Goal: Task Accomplishment & Management: Use online tool/utility

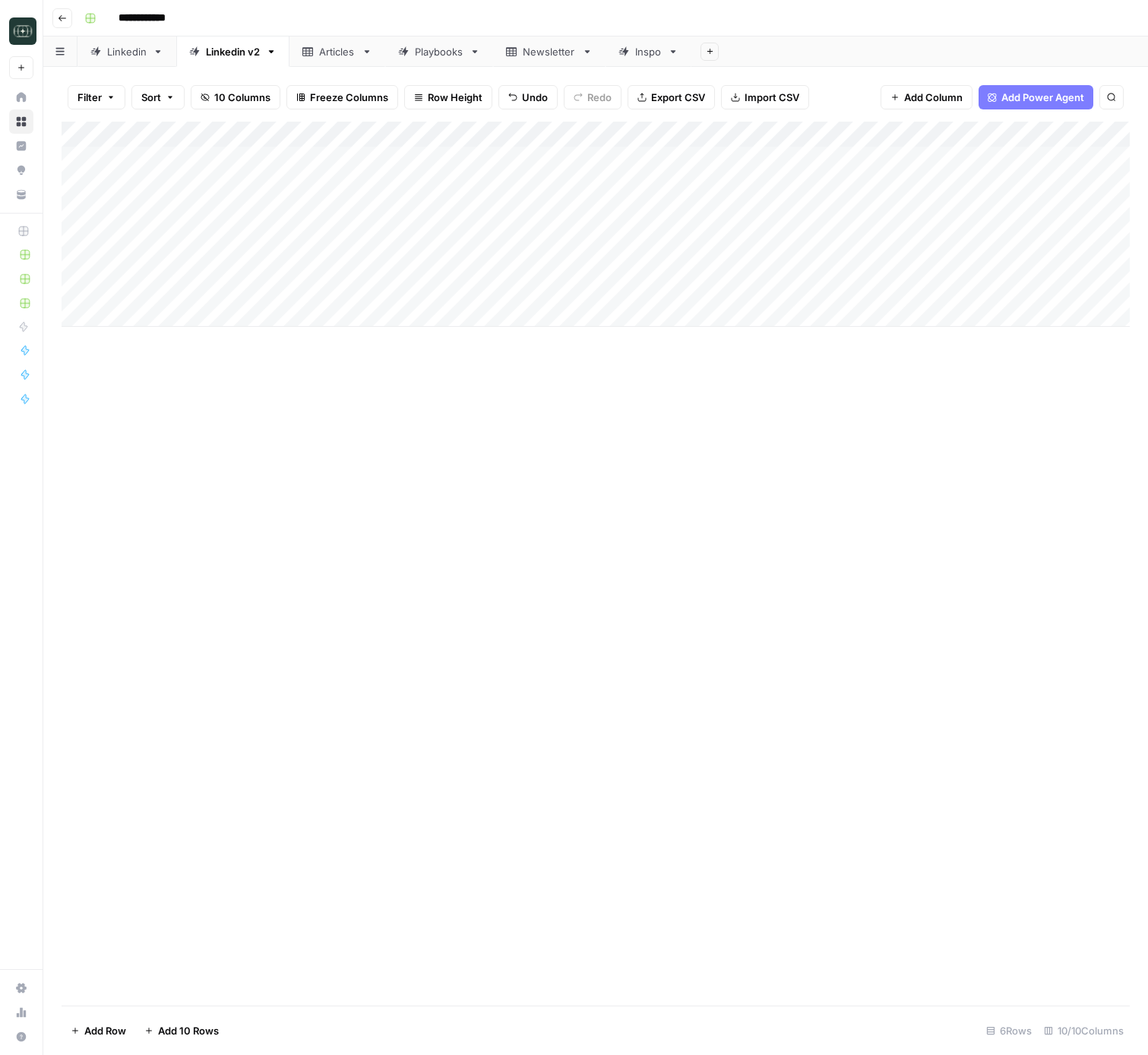
click at [434, 534] on div "Add Column" at bounding box center [596, 563] width 1069 height 884
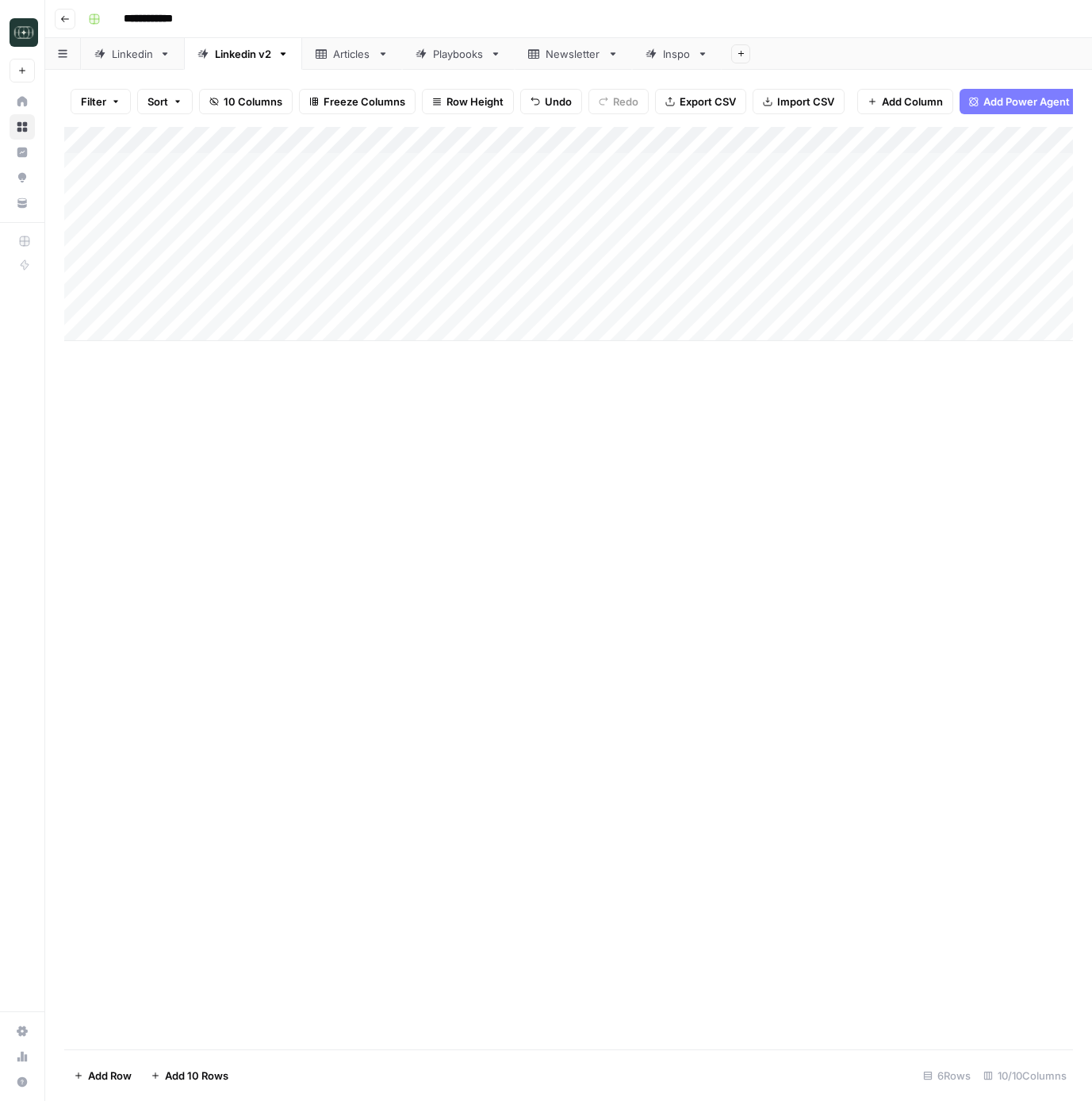
click at [347, 727] on div "Add Column" at bounding box center [568, 588] width 1009 height 922
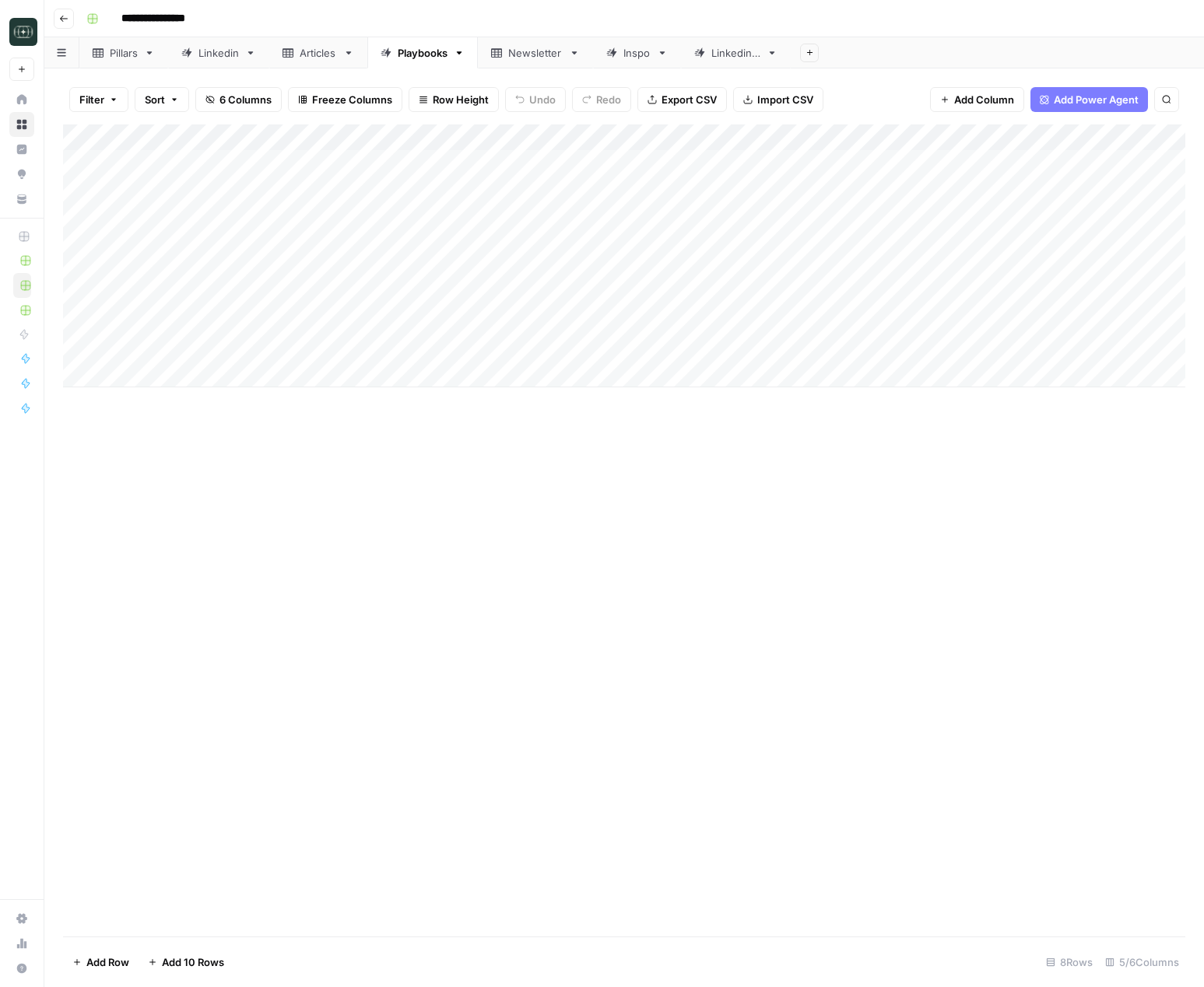
click at [60, 15] on icon "button" at bounding box center [64, 18] width 9 height 9
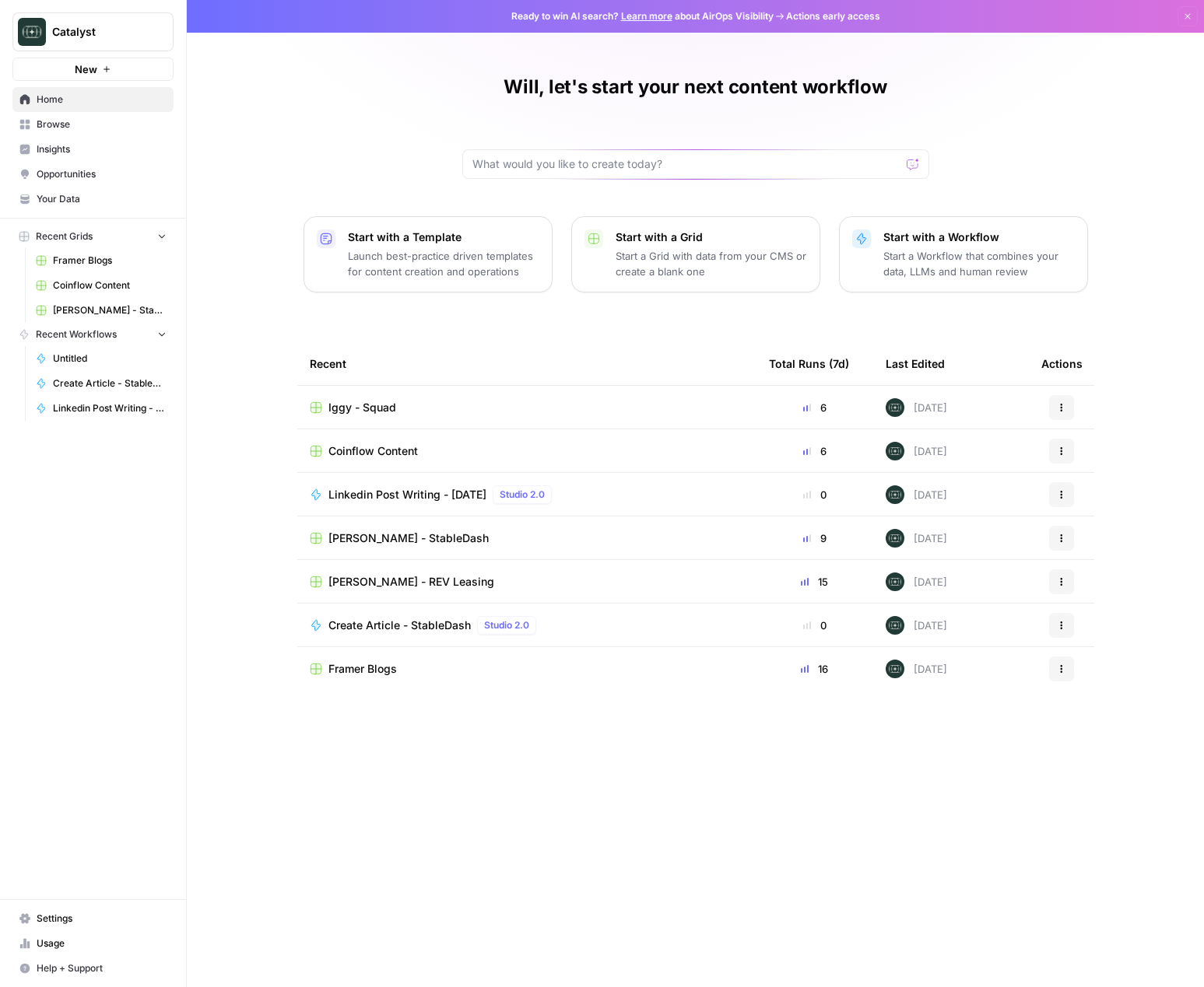
click at [370, 410] on span "Iggy - Squad" at bounding box center [362, 407] width 67 height 16
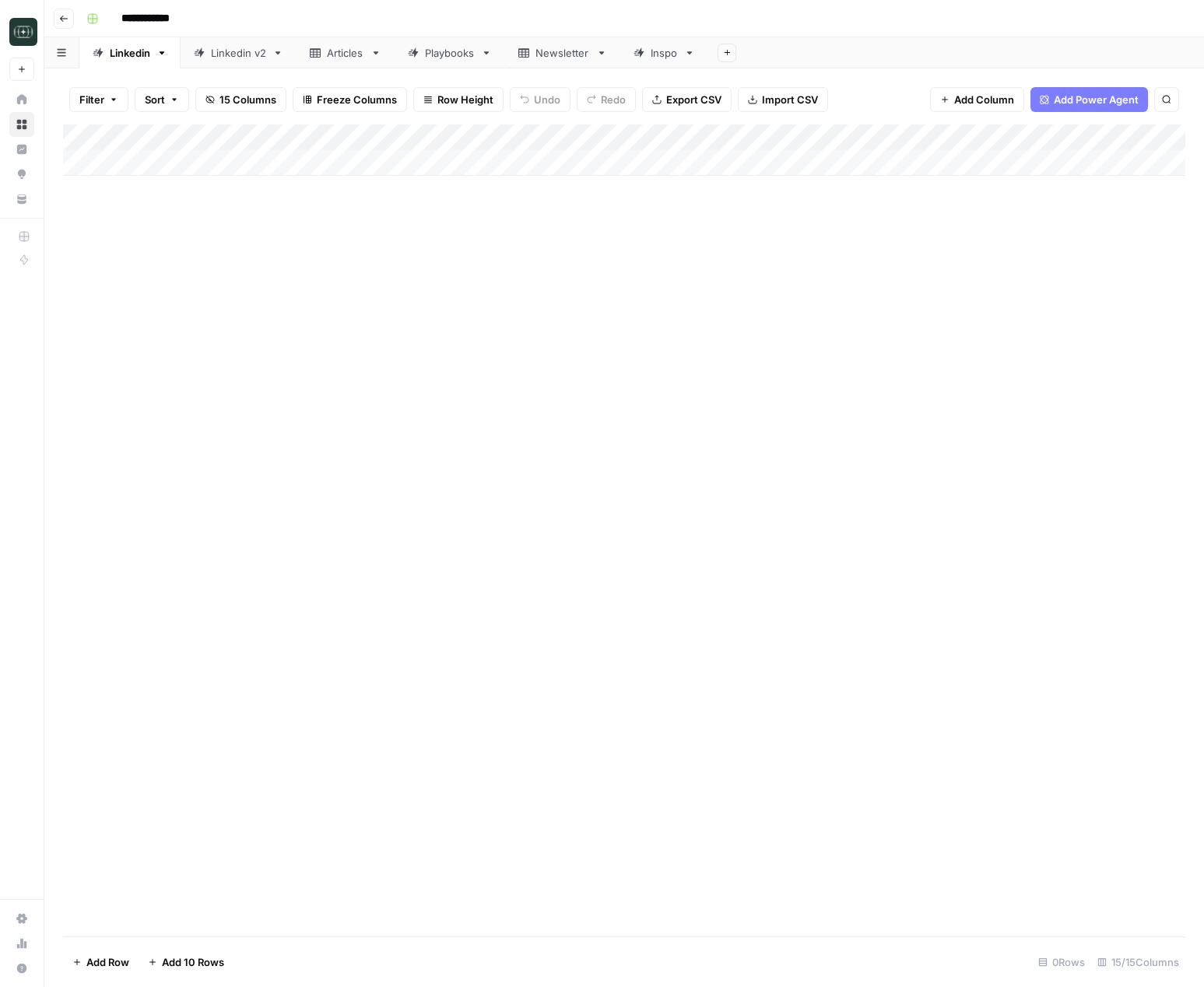
click at [232, 53] on div "Linkedin v2" at bounding box center [239, 53] width 55 height 16
click at [1071, 161] on div "Add Column" at bounding box center [624, 230] width 1122 height 210
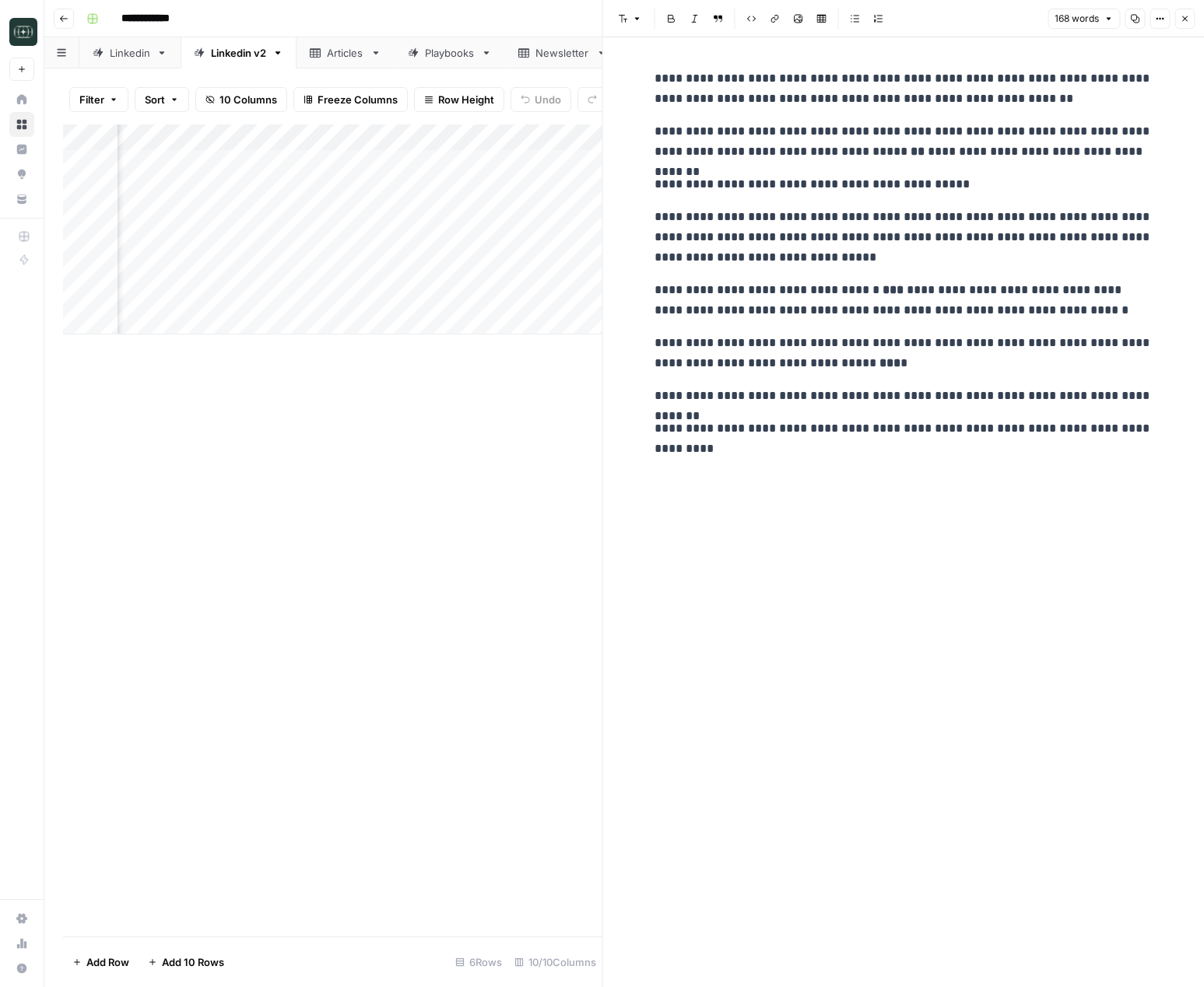
click at [903, 176] on p "**********" at bounding box center [903, 184] width 498 height 20
copy div "**********"
click at [940, 279] on div "**********" at bounding box center [903, 263] width 517 height 403
click at [1186, 24] on button "Close" at bounding box center [1185, 18] width 20 height 20
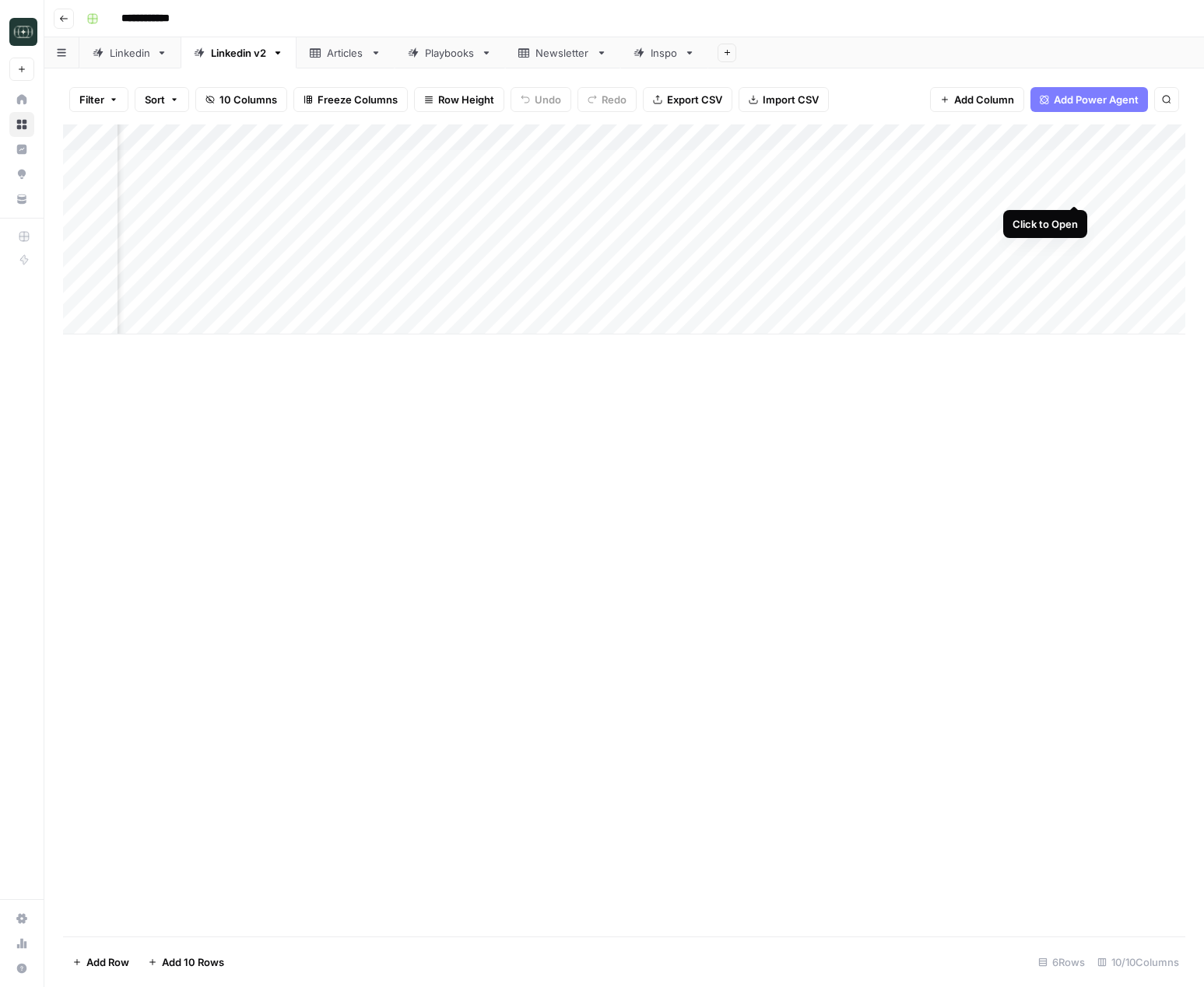
click at [1070, 190] on div "Add Column" at bounding box center [624, 230] width 1122 height 210
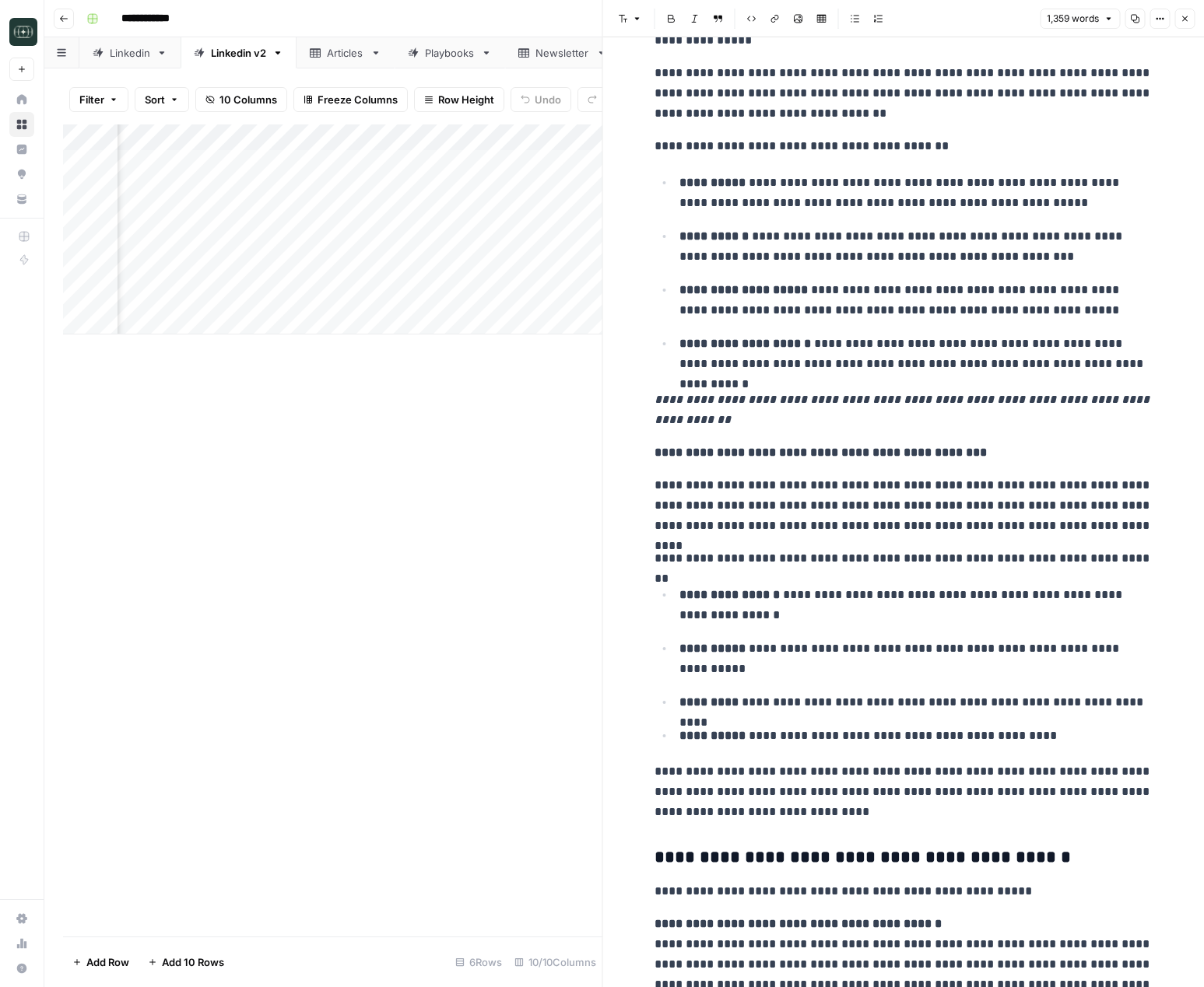
scroll to position [1914, 0]
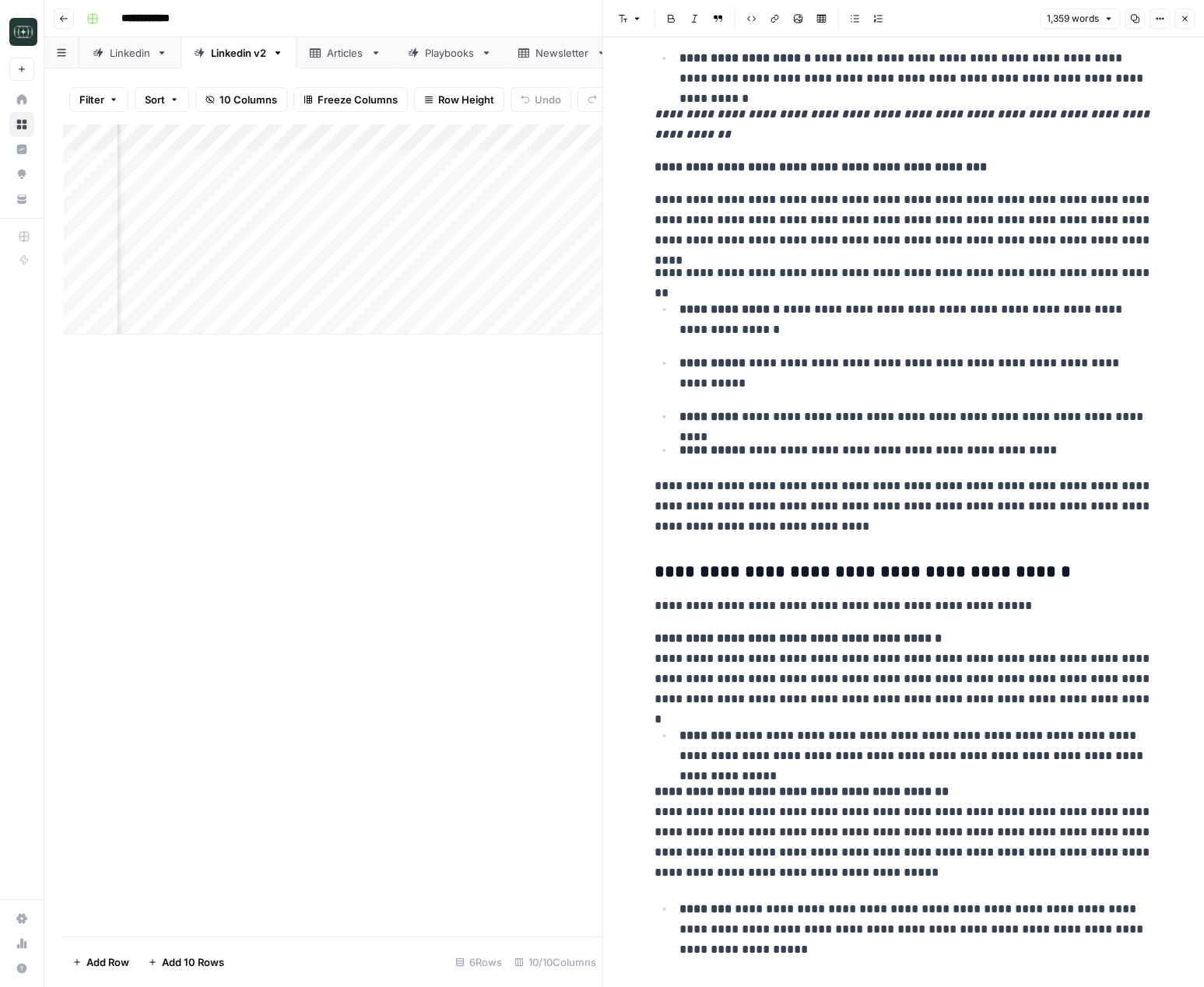
click at [1186, 22] on icon "button" at bounding box center [1184, 18] width 9 height 9
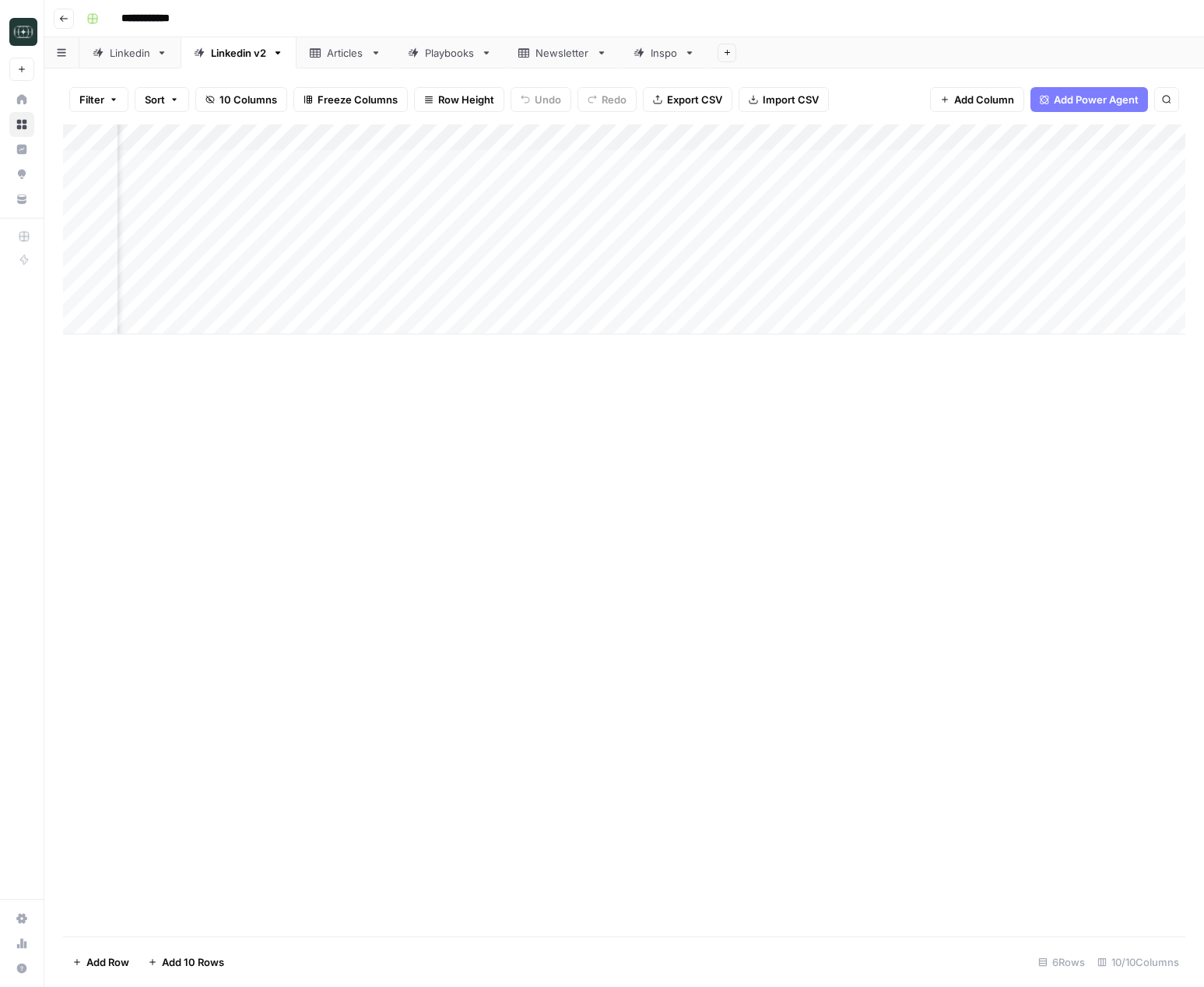
click at [1074, 213] on div "Add Column" at bounding box center [624, 230] width 1122 height 210
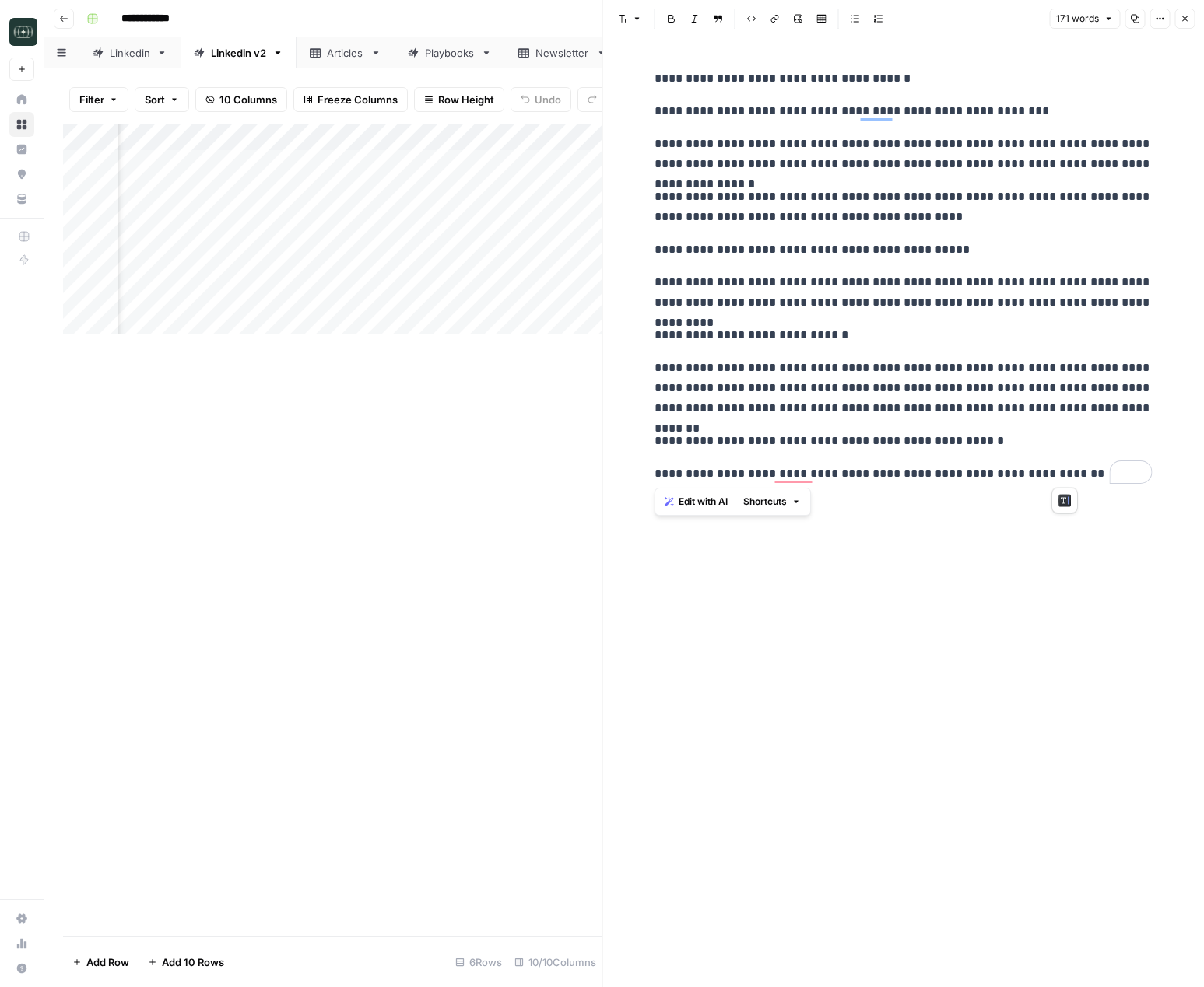
drag, startPoint x: 678, startPoint y: 101, endPoint x: 1125, endPoint y: 489, distance: 591.9
click at [1125, 489] on div "**********" at bounding box center [903, 276] width 517 height 428
copy div "**********"
click at [1034, 279] on p "**********" at bounding box center [903, 292] width 498 height 41
click at [1185, 16] on icon "button" at bounding box center [1184, 18] width 9 height 9
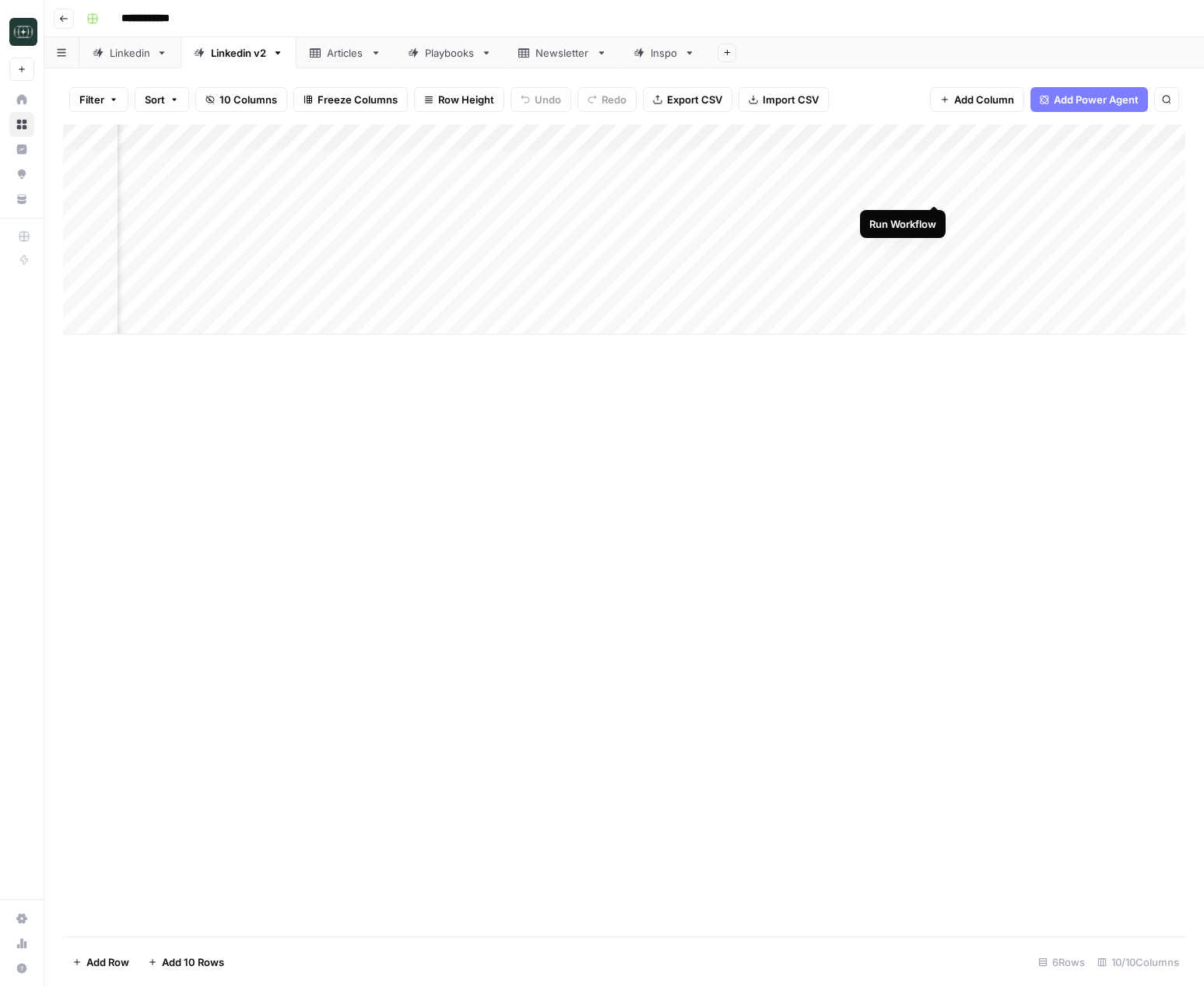
click at [936, 189] on div "Add Column" at bounding box center [624, 230] width 1122 height 210
click at [1152, 136] on span "Add Column" at bounding box center [1149, 137] width 54 height 14
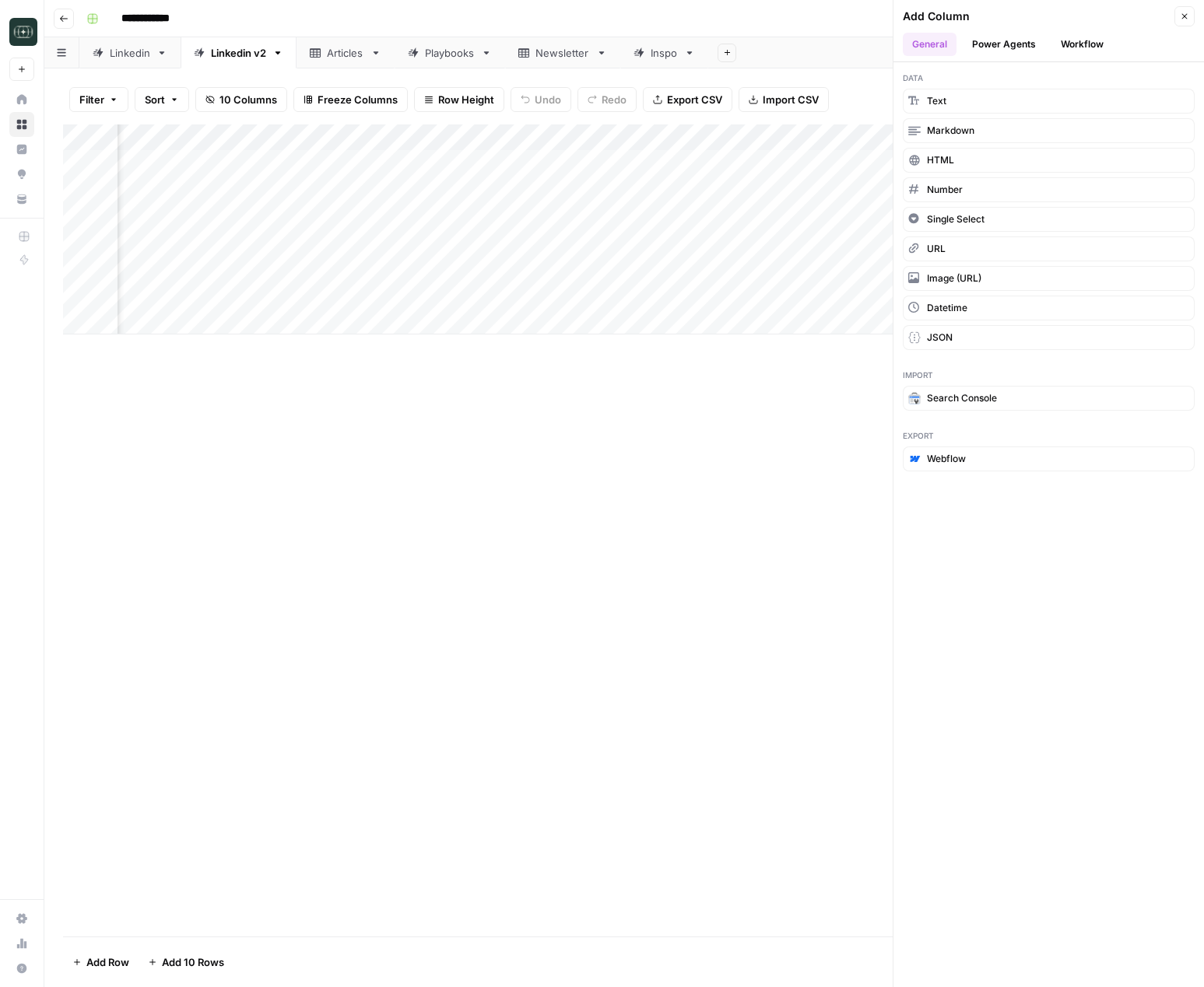
click at [1073, 31] on header "Add Column Close General Power Agents Workflow" at bounding box center [1048, 30] width 310 height 62
click at [1073, 36] on button "Workflow" at bounding box center [1081, 43] width 62 height 23
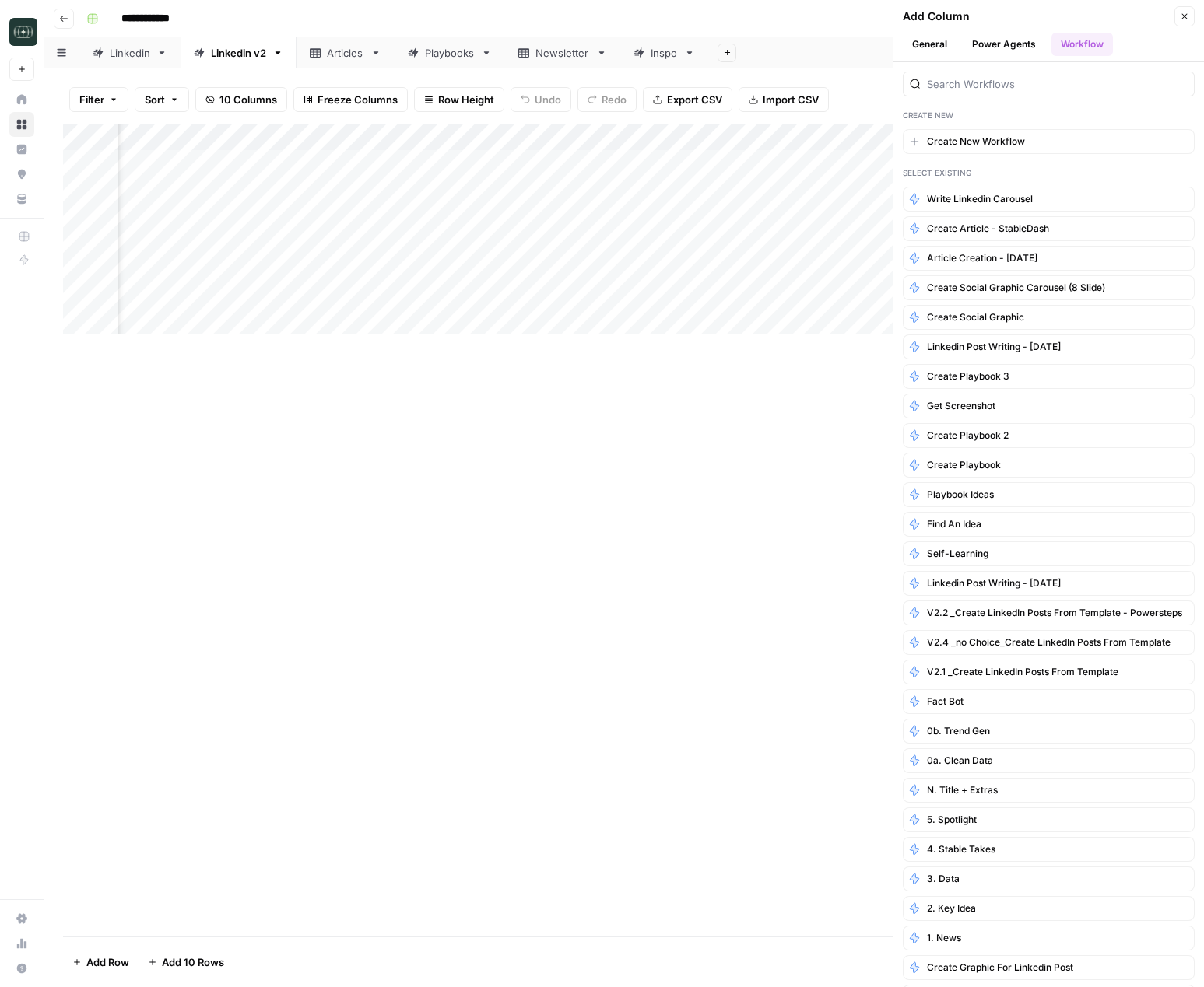
click at [1019, 72] on div at bounding box center [1048, 84] width 292 height 25
click at [1022, 80] on input "search" at bounding box center [1056, 84] width 261 height 16
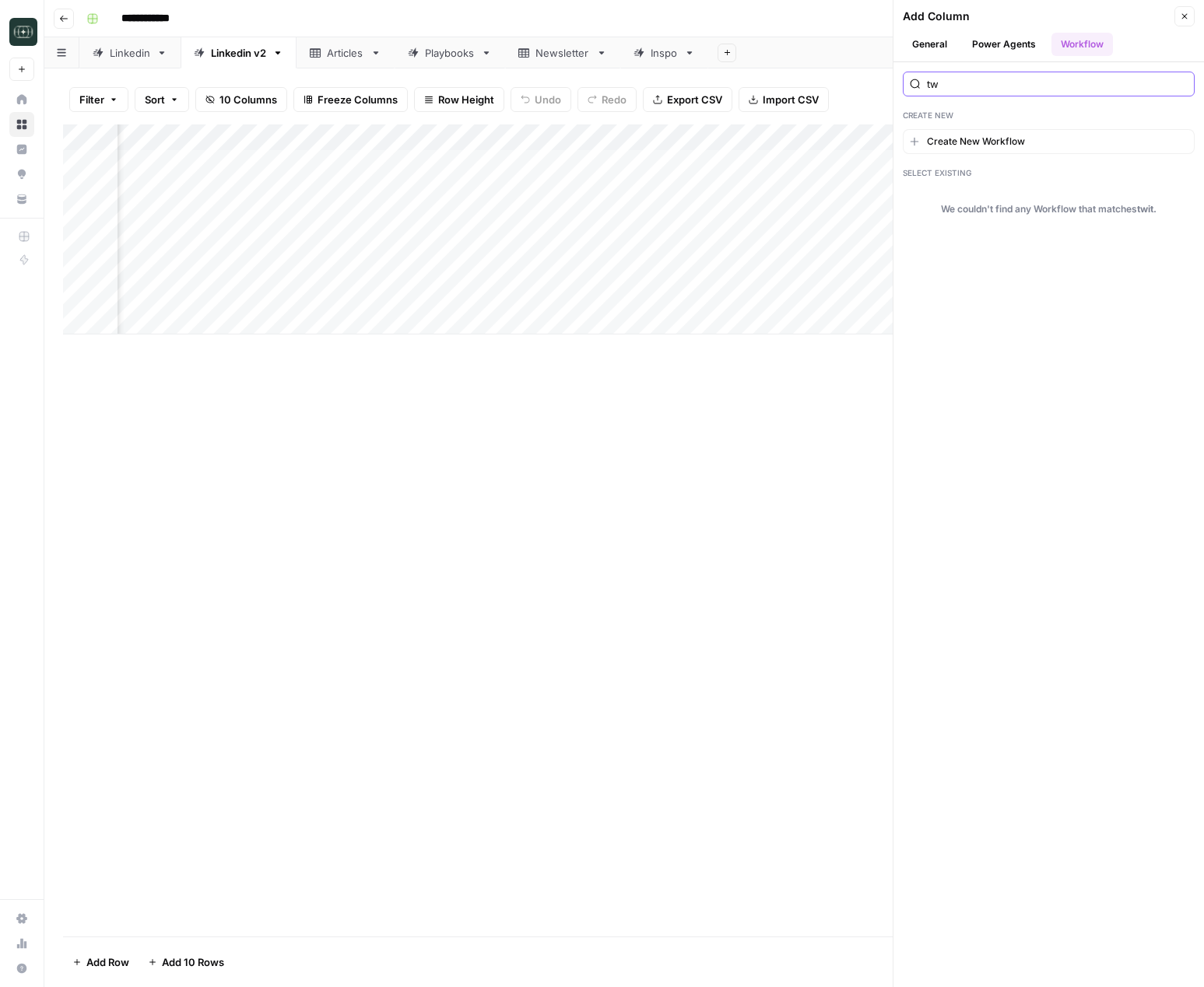
type input "t"
type input "thre"
click at [1005, 208] on button "[BASE] Create X Thread Posts" at bounding box center [1048, 198] width 292 height 25
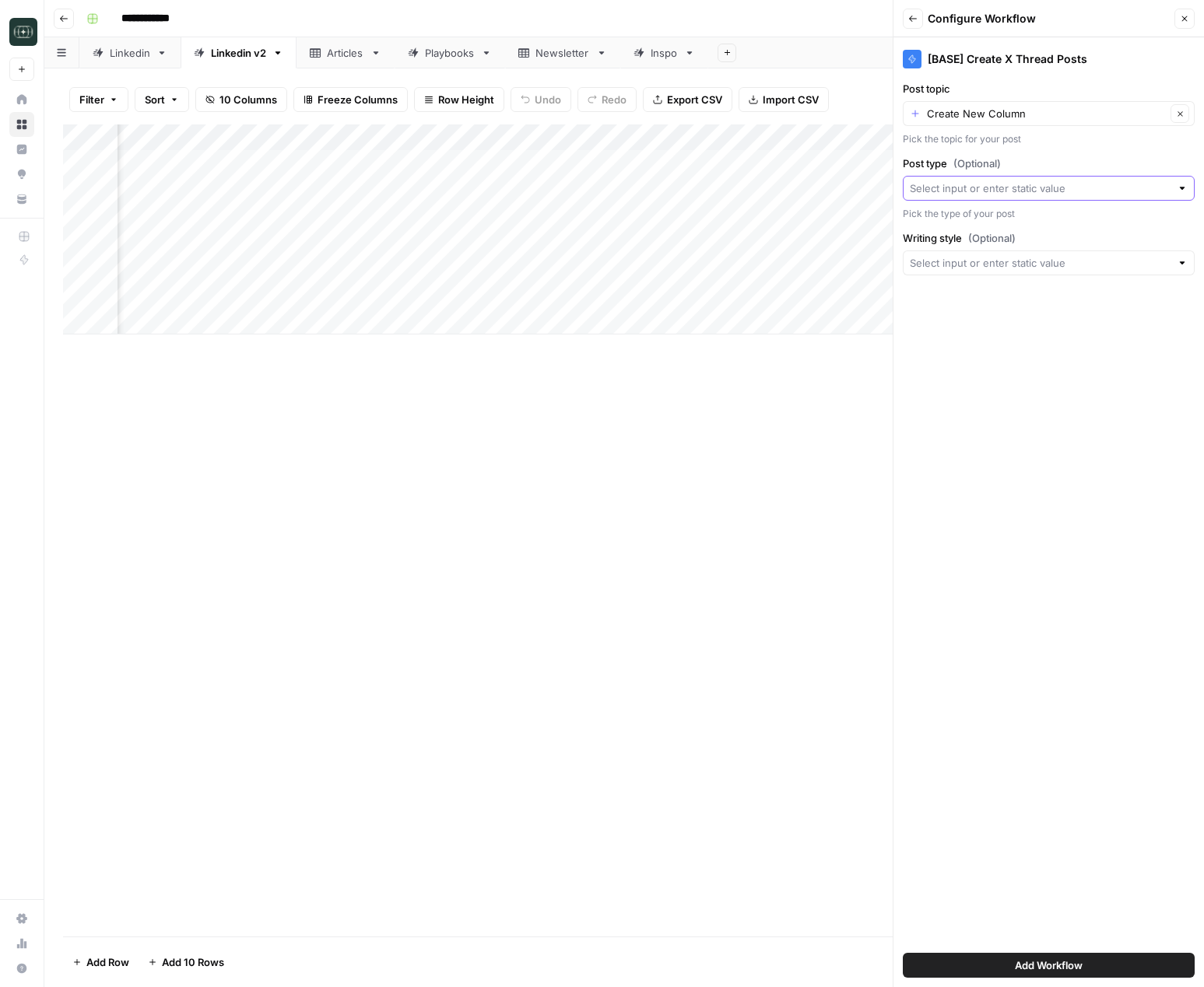
click at [990, 191] on input "Post type (Optional)" at bounding box center [1040, 188] width 261 height 16
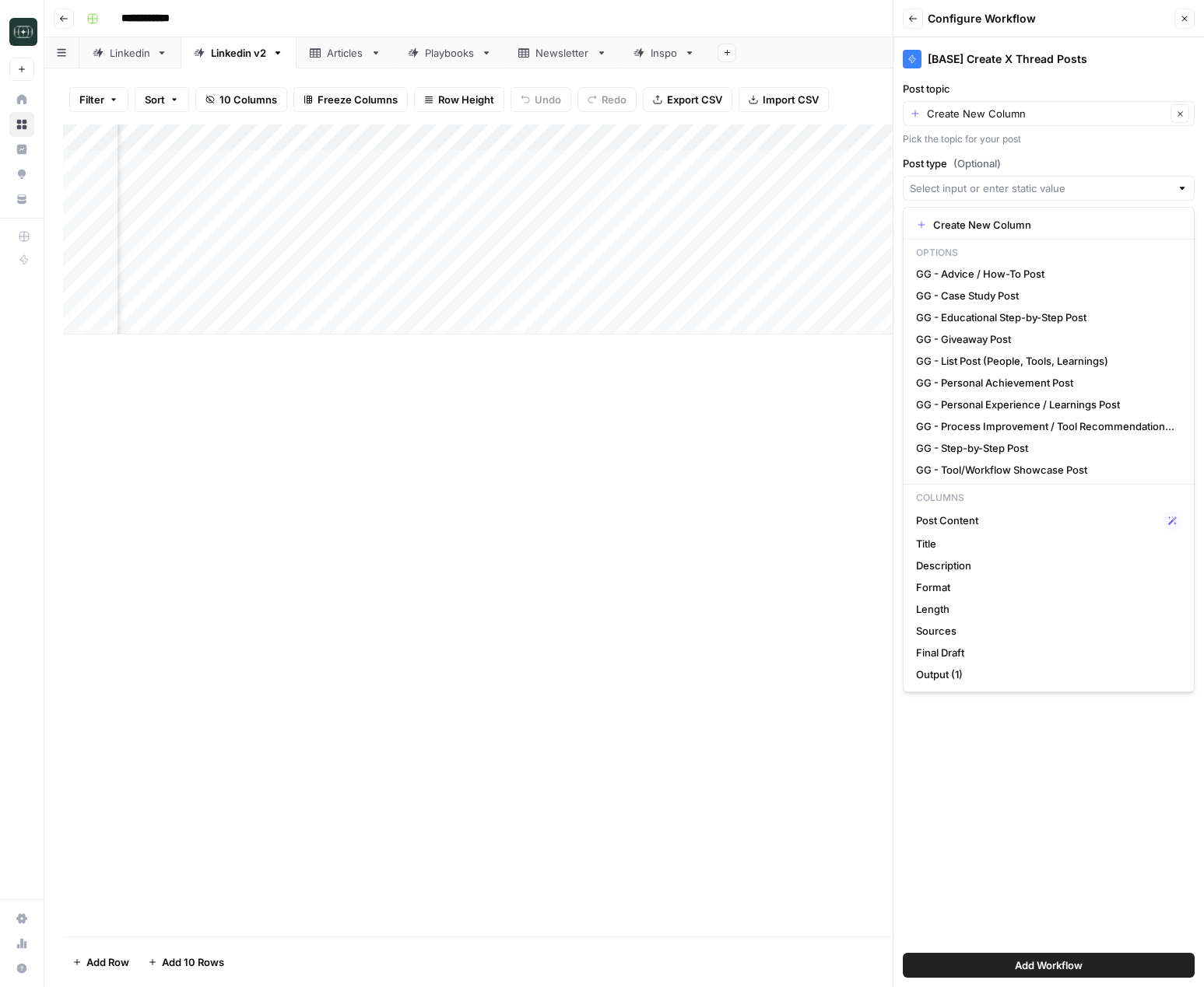
click at [1039, 172] on div "Post type (Optional) Pick the type of your post" at bounding box center [1048, 188] width 292 height 65
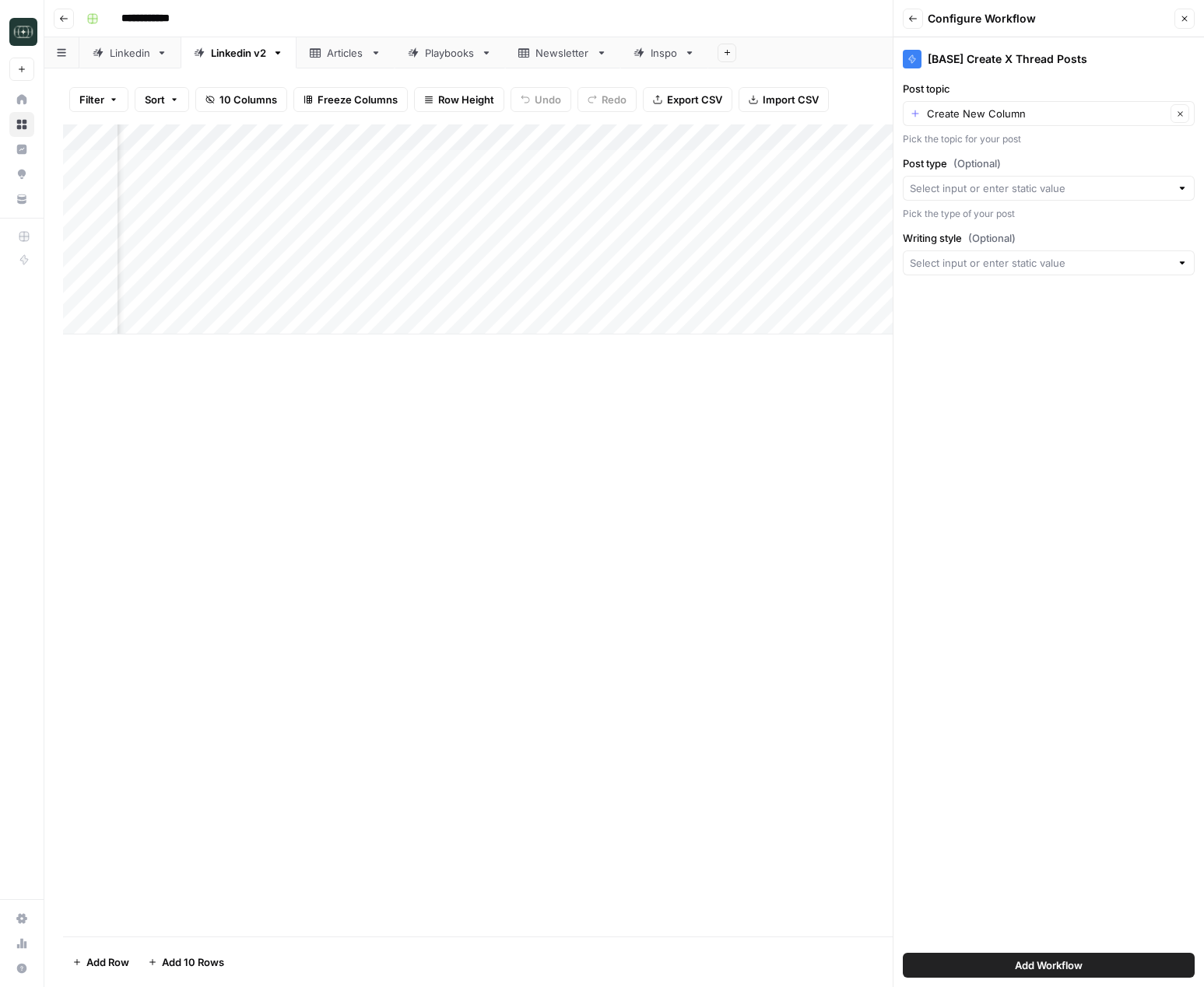
click at [1020, 270] on div at bounding box center [1048, 263] width 292 height 25
click at [1040, 226] on div "[BASE] Create X Thread Posts Post topic Create New Column Clear Pick the topic …" at bounding box center [1048, 512] width 310 height 950
click at [1043, 190] on input "Post type (Optional)" at bounding box center [1040, 188] width 261 height 16
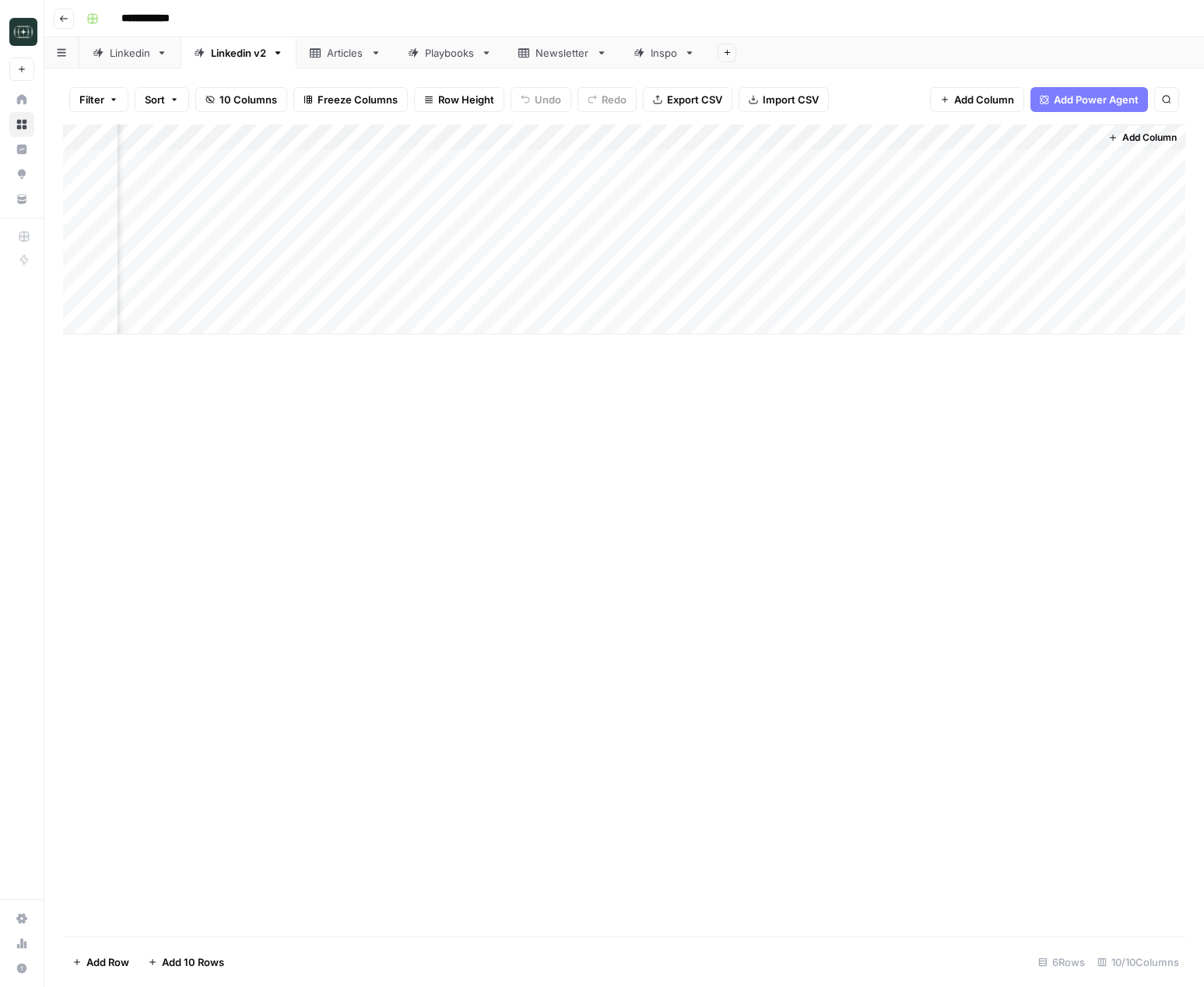
click at [1135, 137] on span "Add Column" at bounding box center [1149, 137] width 54 height 14
click at [1171, 137] on span "Add Column" at bounding box center [1149, 137] width 54 height 14
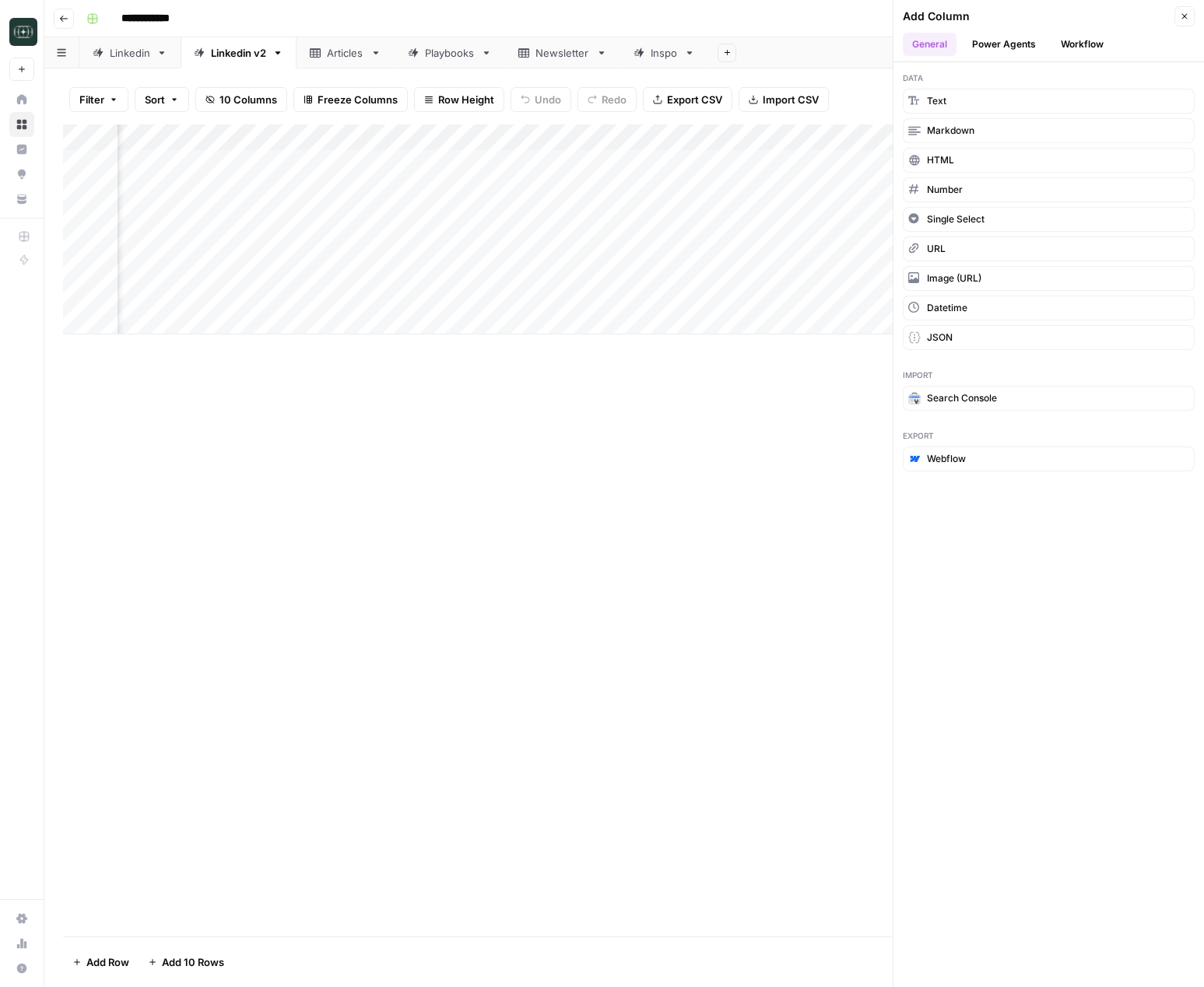
click at [1076, 37] on button "Workflow" at bounding box center [1081, 43] width 62 height 23
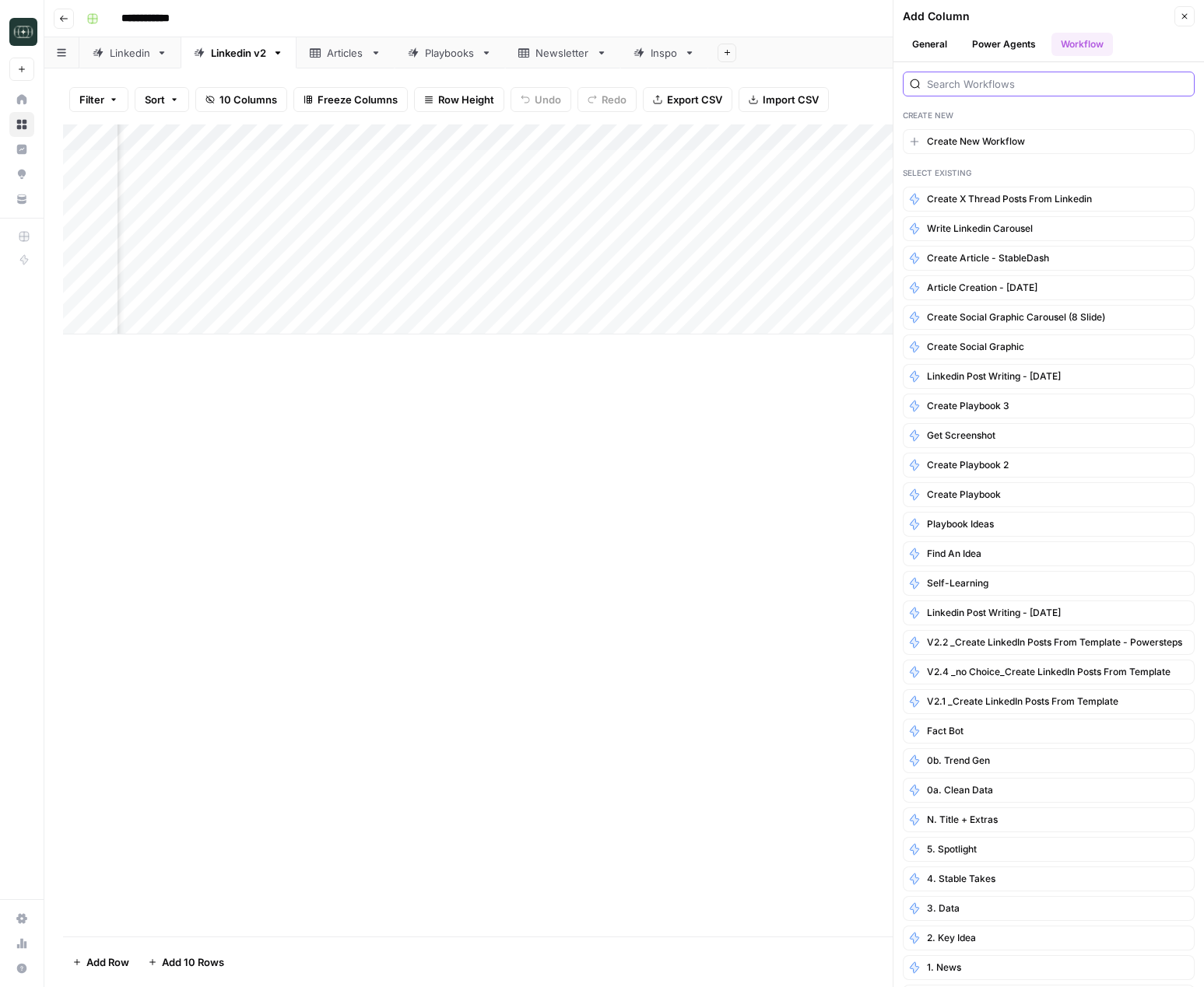
click at [1031, 91] on input "search" at bounding box center [1056, 84] width 261 height 16
click at [1055, 206] on span "Create X Thread Posts from Linkedin" at bounding box center [1008, 198] width 165 height 14
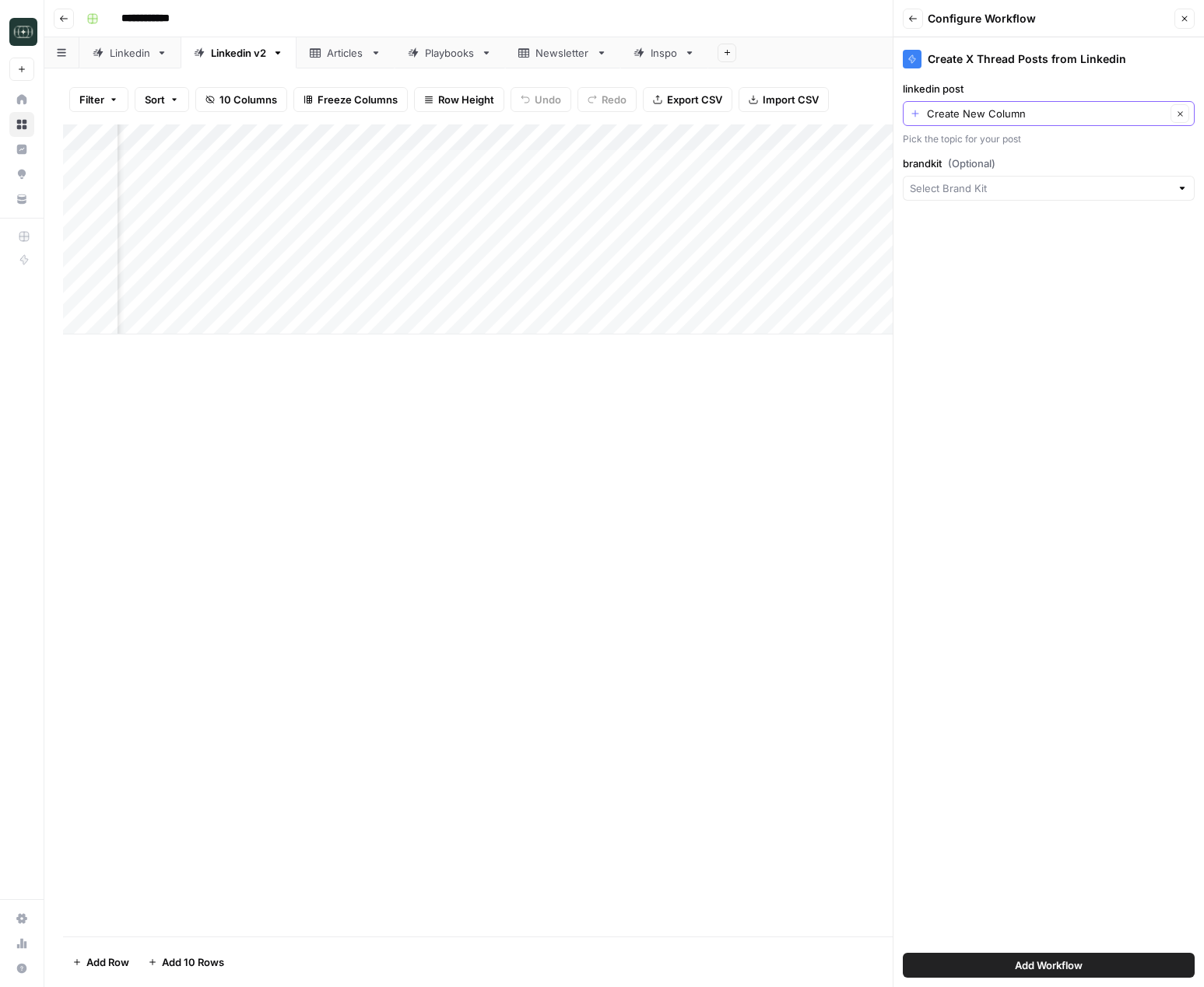
click at [972, 115] on input "Create New Column" at bounding box center [1045, 113] width 239 height 16
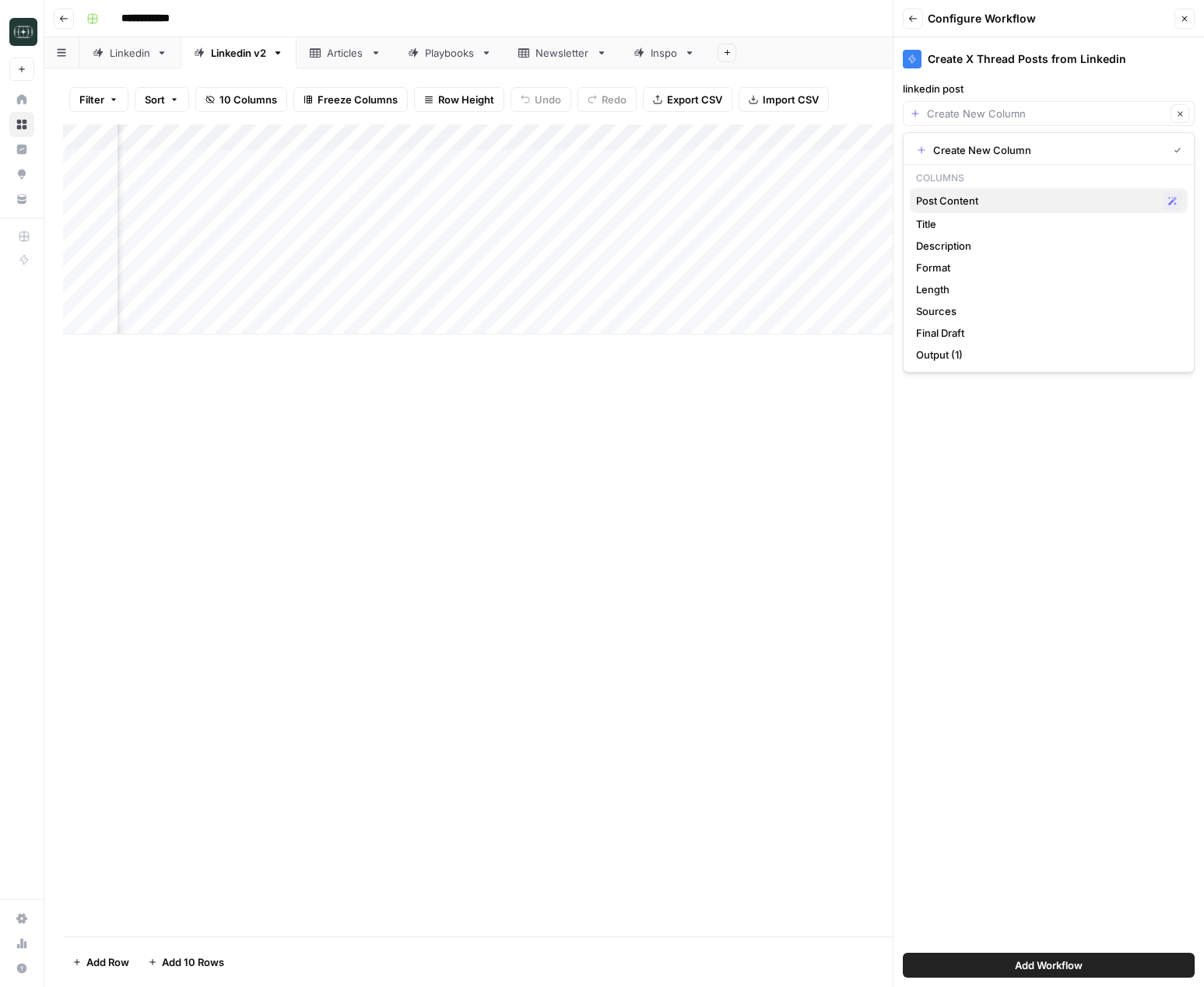
click at [995, 202] on span "Post Content" at bounding box center [1036, 200] width 241 height 16
type input "Post Content"
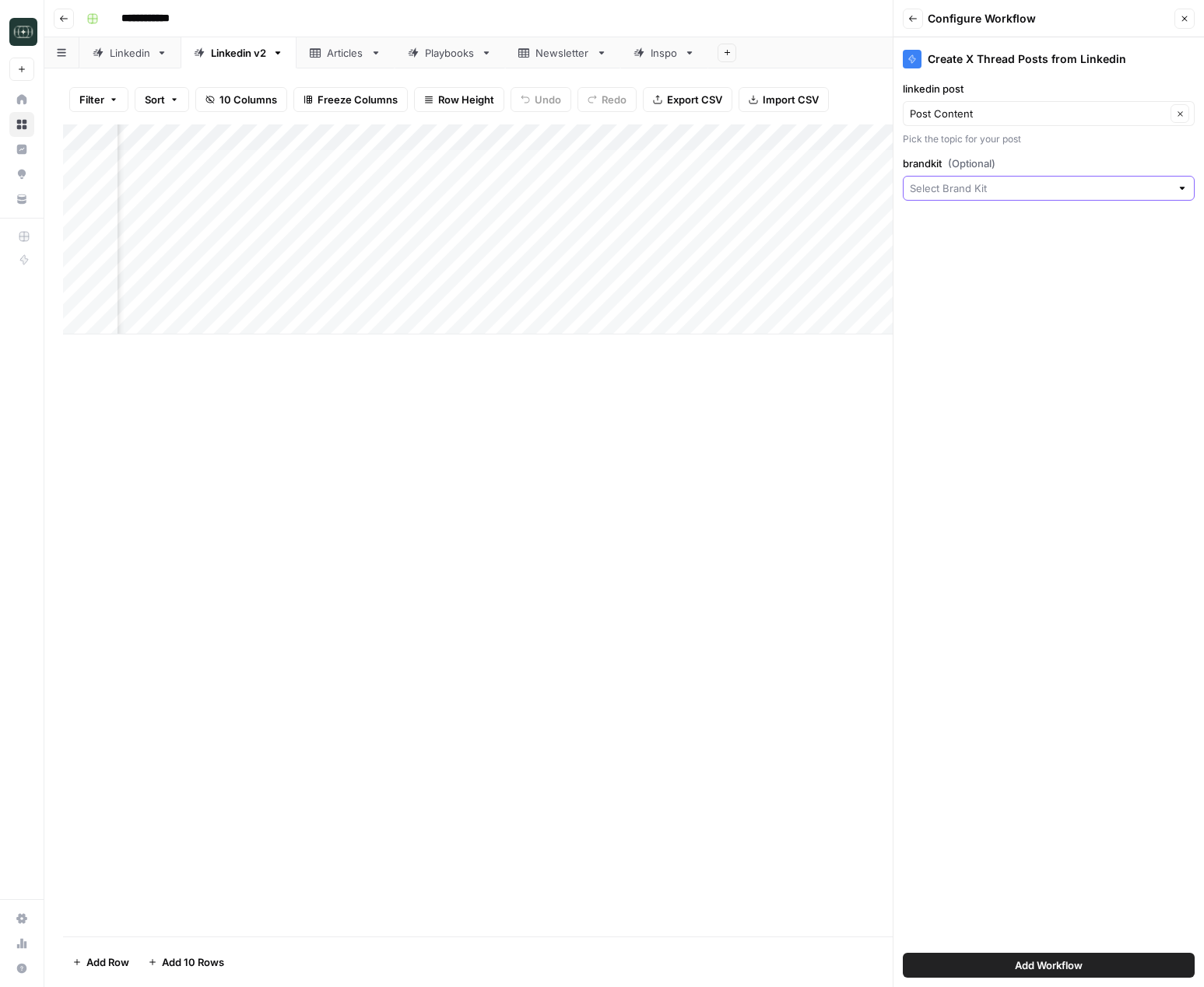
click at [982, 189] on input "brandkit (Optional)" at bounding box center [1040, 188] width 261 height 16
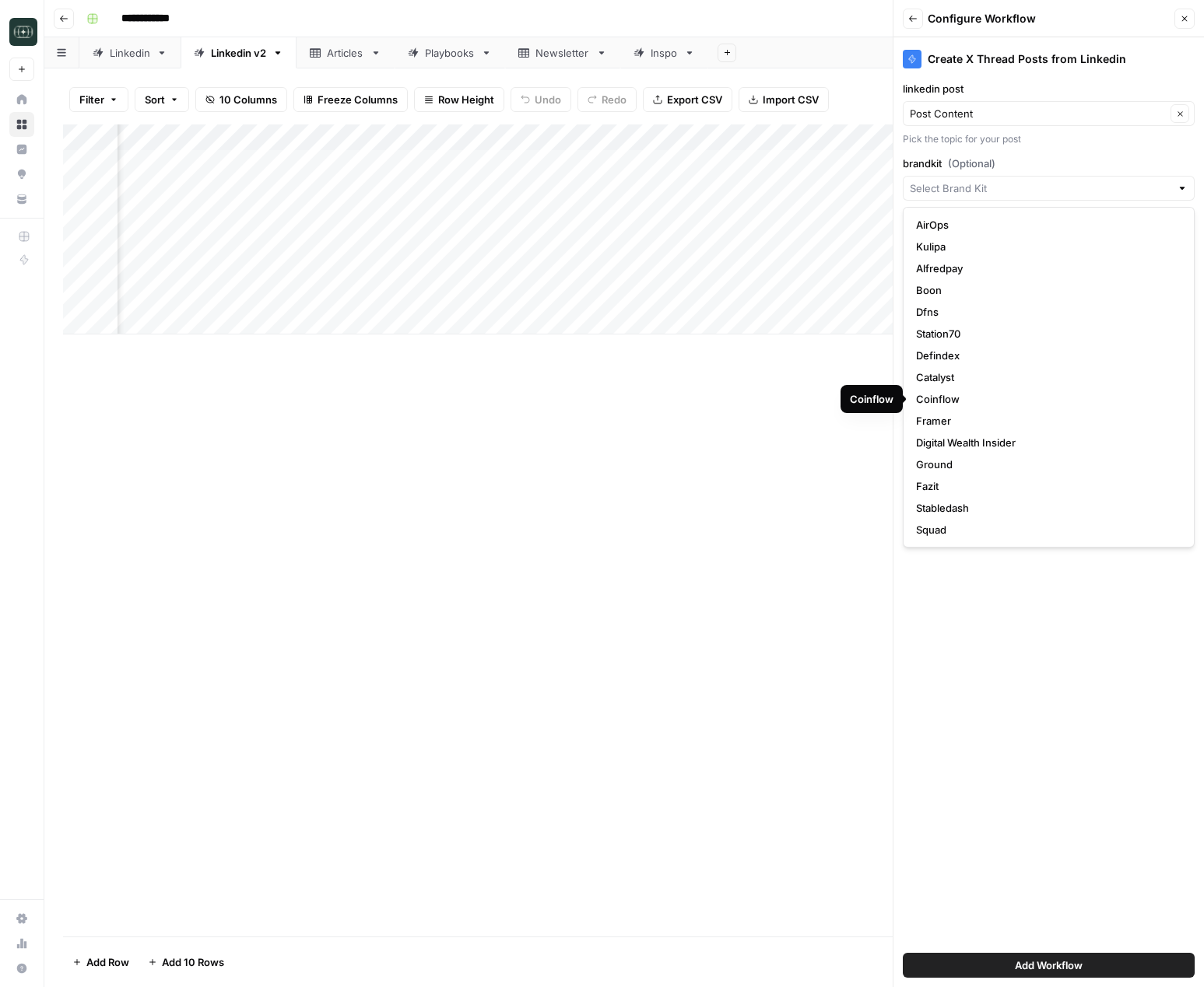
scroll to position [22, 0]
drag, startPoint x: 941, startPoint y: 511, endPoint x: 999, endPoint y: 505, distance: 58.3
click at [940, 511] on span "Squad" at bounding box center [1045, 507] width 259 height 16
type input "Squad"
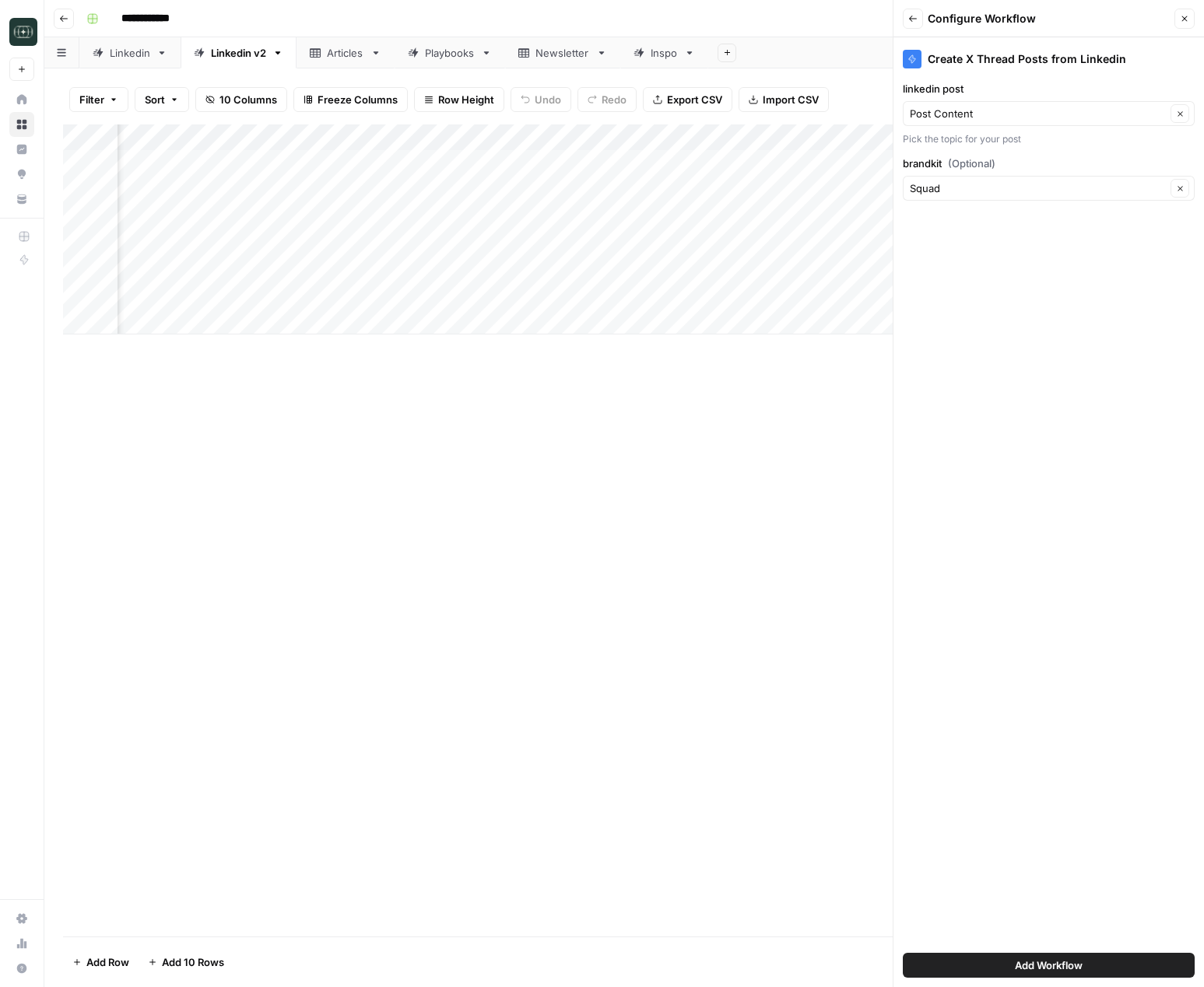
click at [1060, 963] on span "Add Workflow" at bounding box center [1048, 965] width 67 height 16
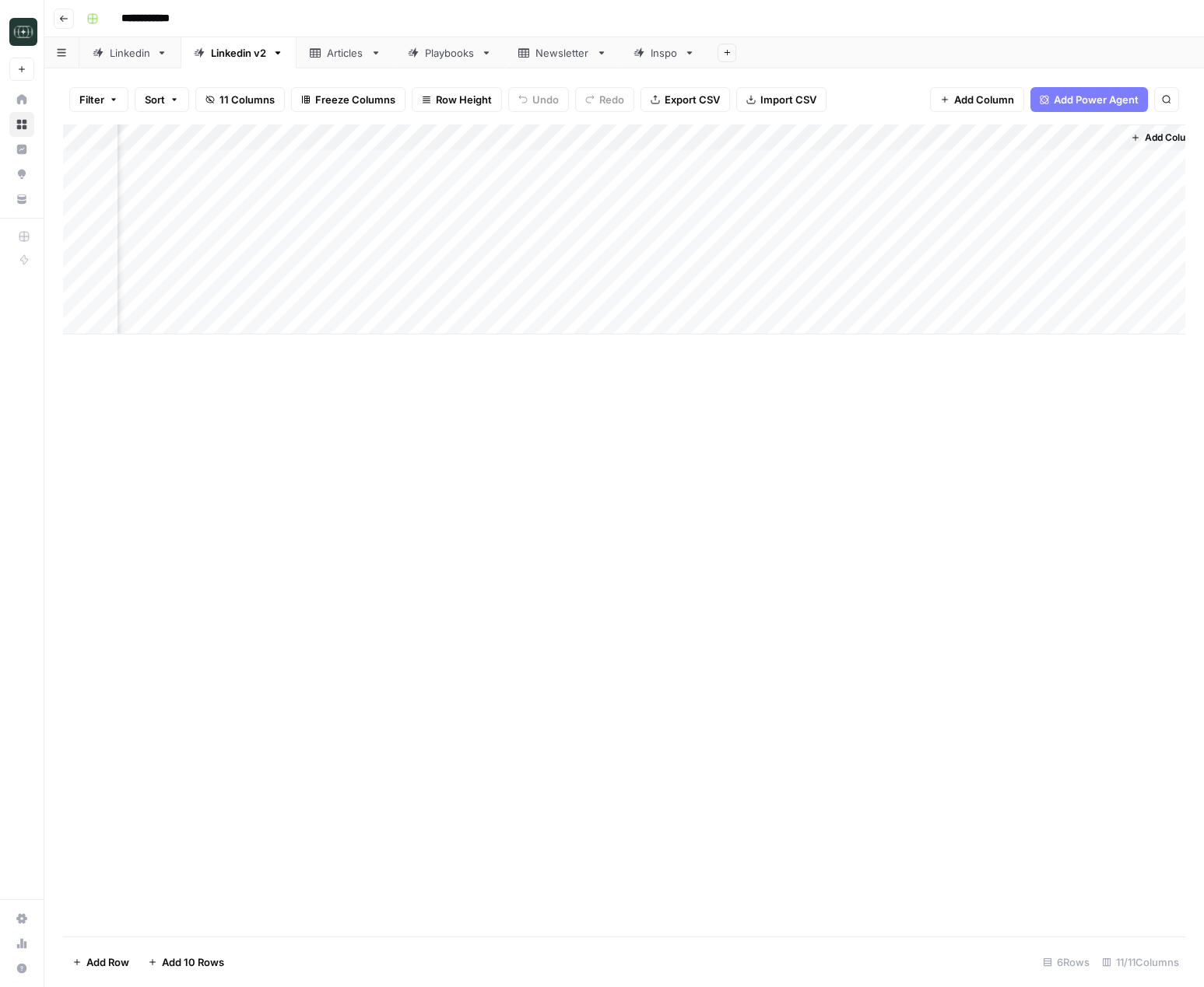
scroll to position [0, 960]
click at [977, 164] on div "Add Column" at bounding box center [624, 230] width 1122 height 210
click at [1079, 161] on div "Add Column" at bounding box center [624, 230] width 1122 height 210
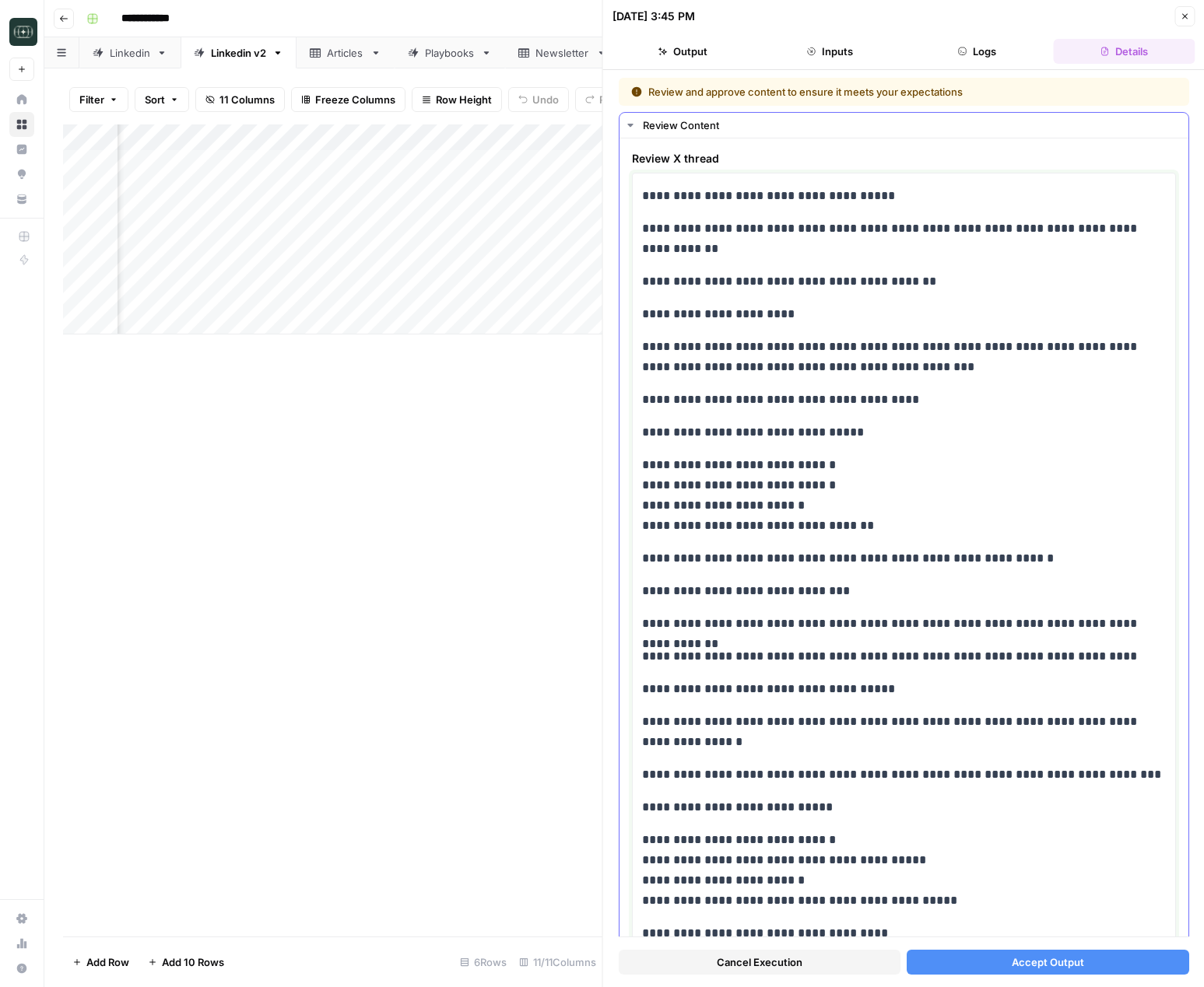
click at [829, 464] on p "**********" at bounding box center [904, 495] width 524 height 81
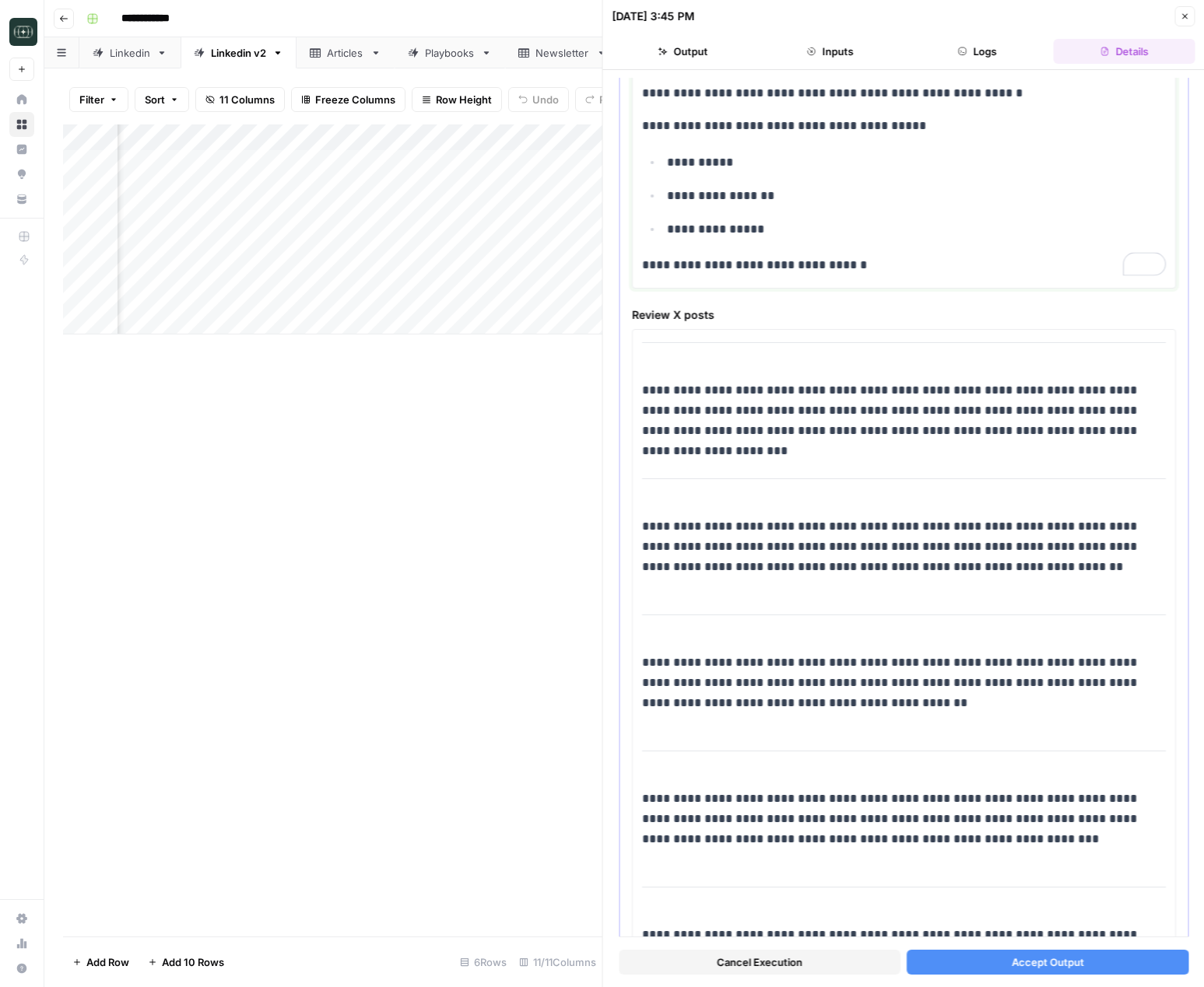
scroll to position [1172, 0]
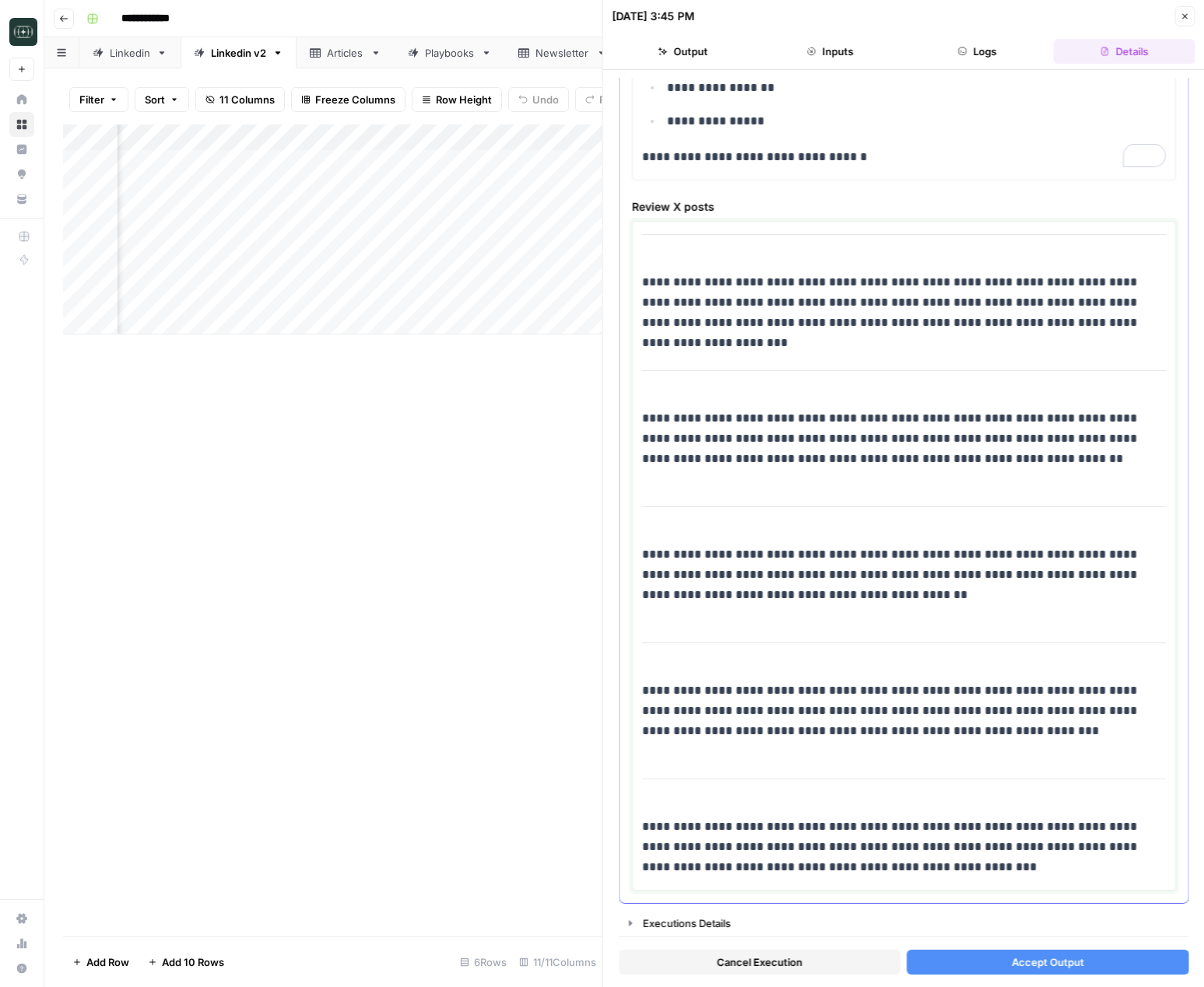
click at [773, 689] on p "**********" at bounding box center [904, 711] width 524 height 61
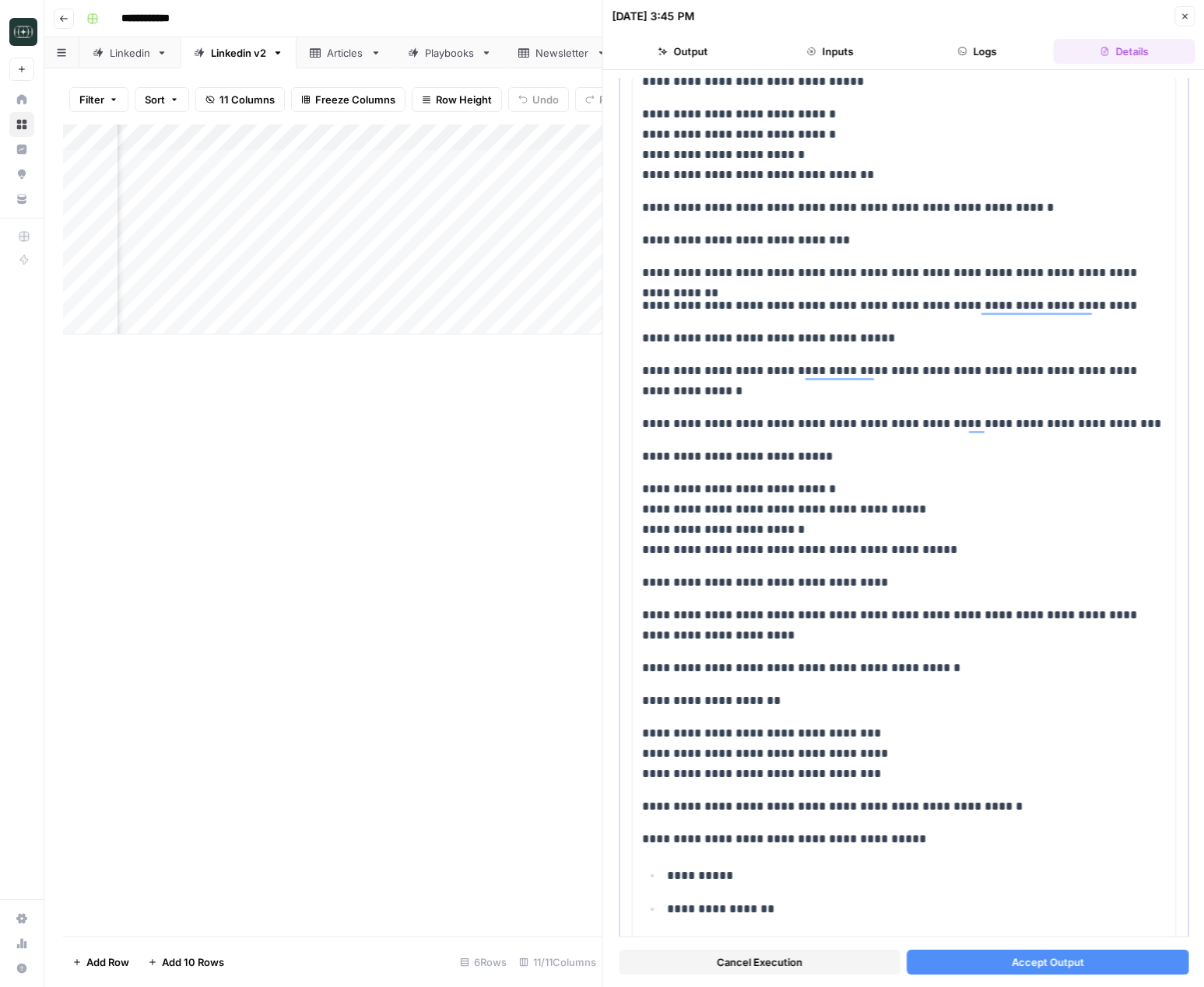
scroll to position [0, 0]
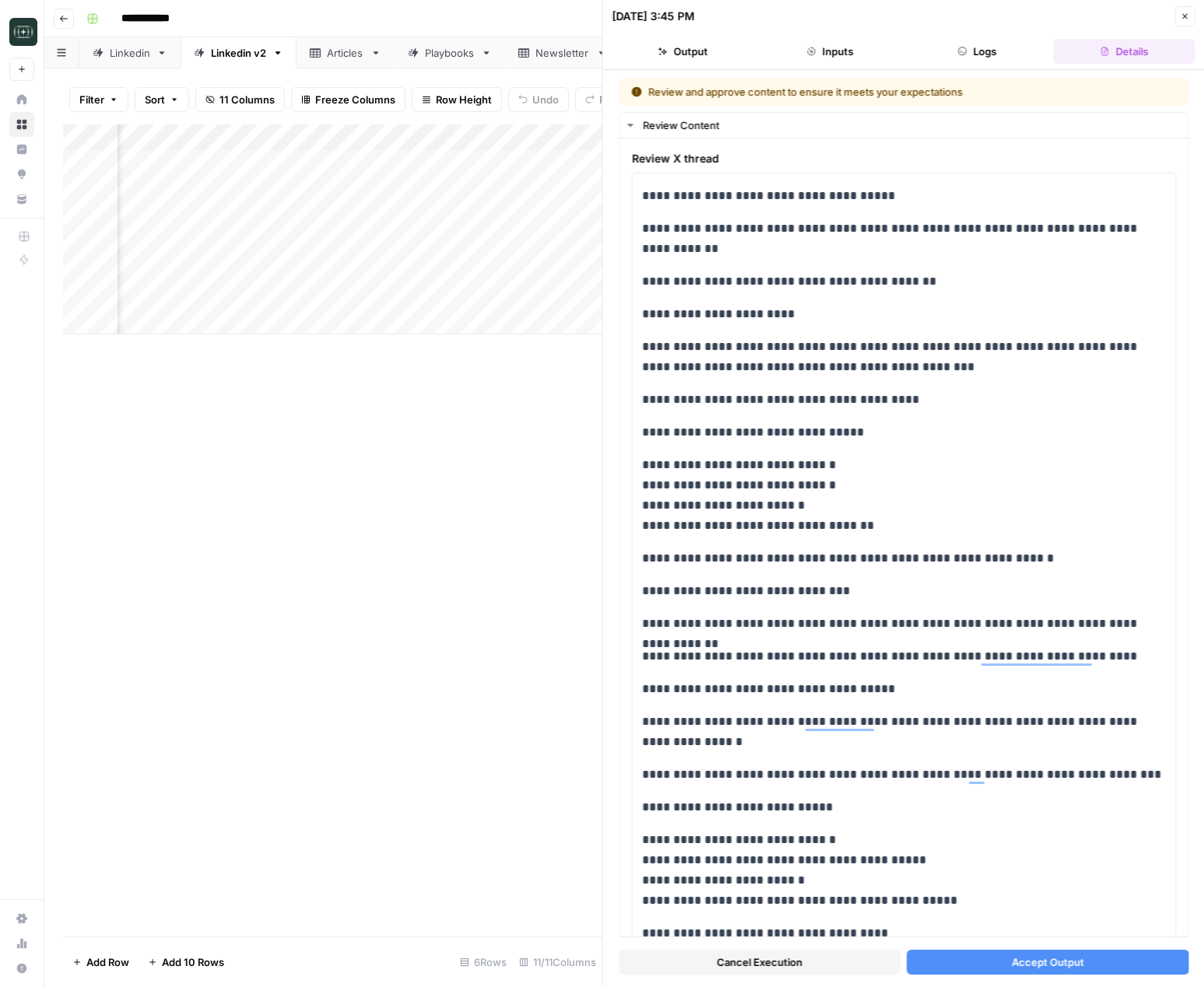
click at [1072, 955] on span "Accept Output" at bounding box center [1046, 962] width 72 height 16
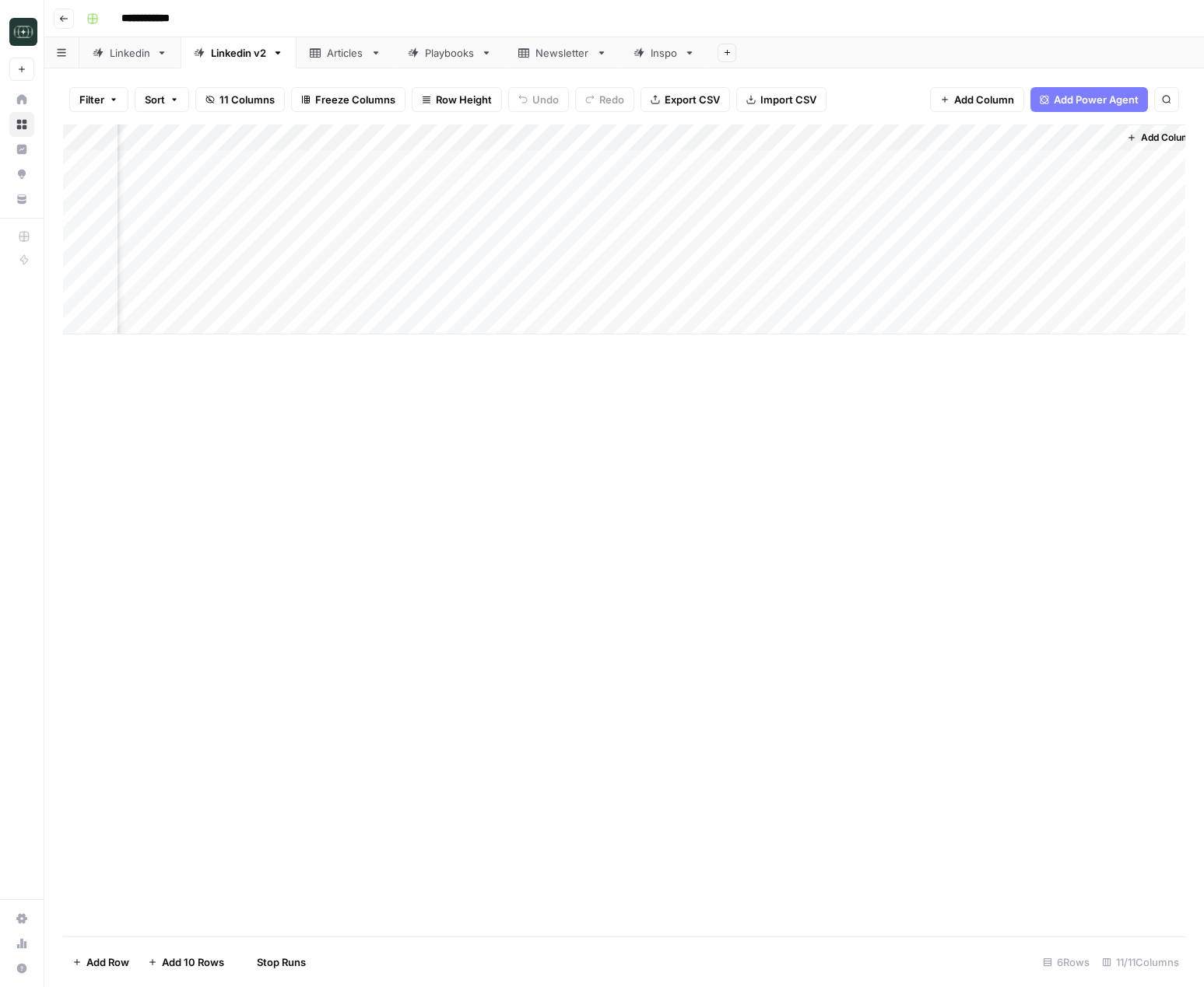
scroll to position [0, 942]
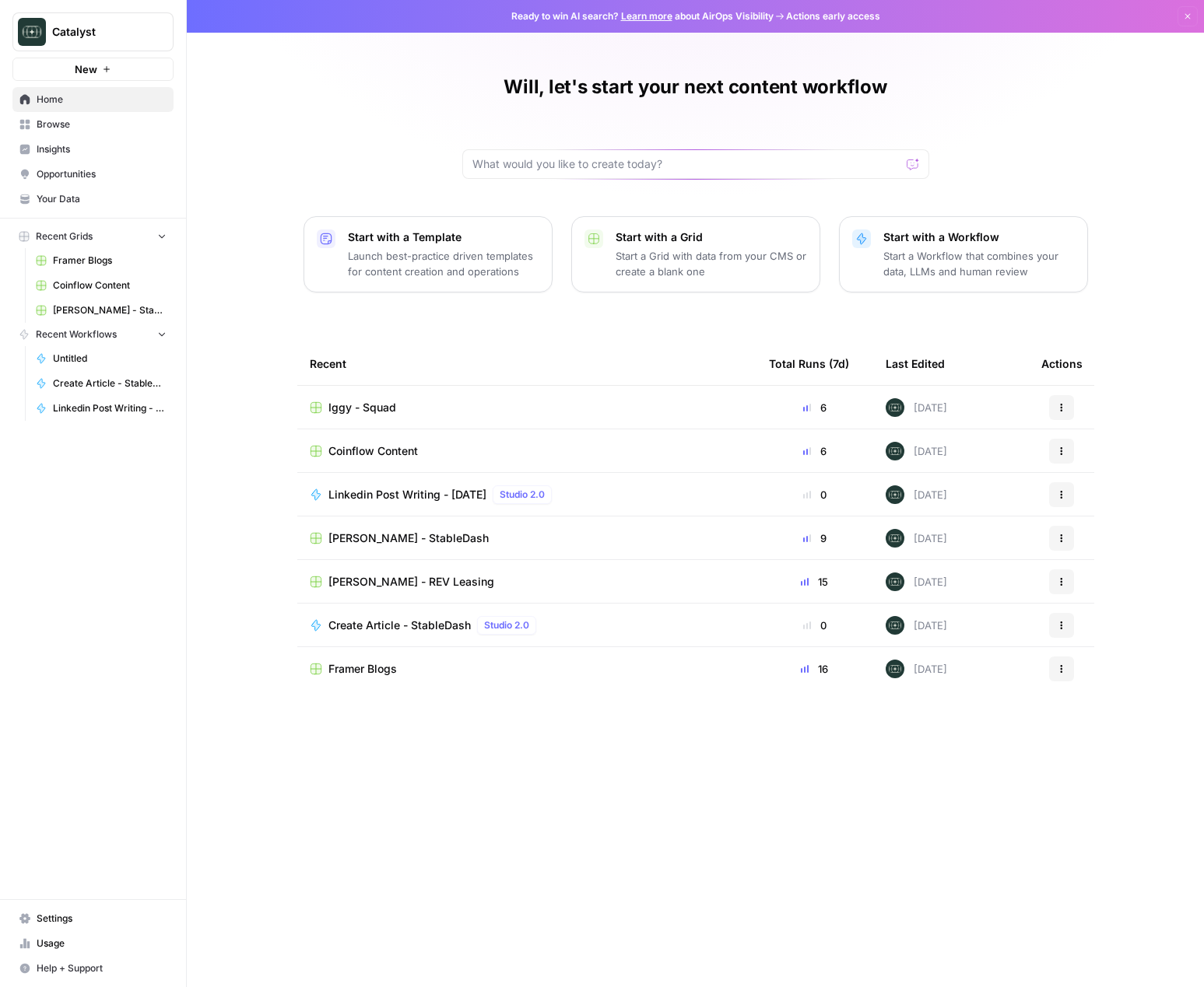
click at [59, 125] on span "Browse" at bounding box center [101, 124] width 130 height 14
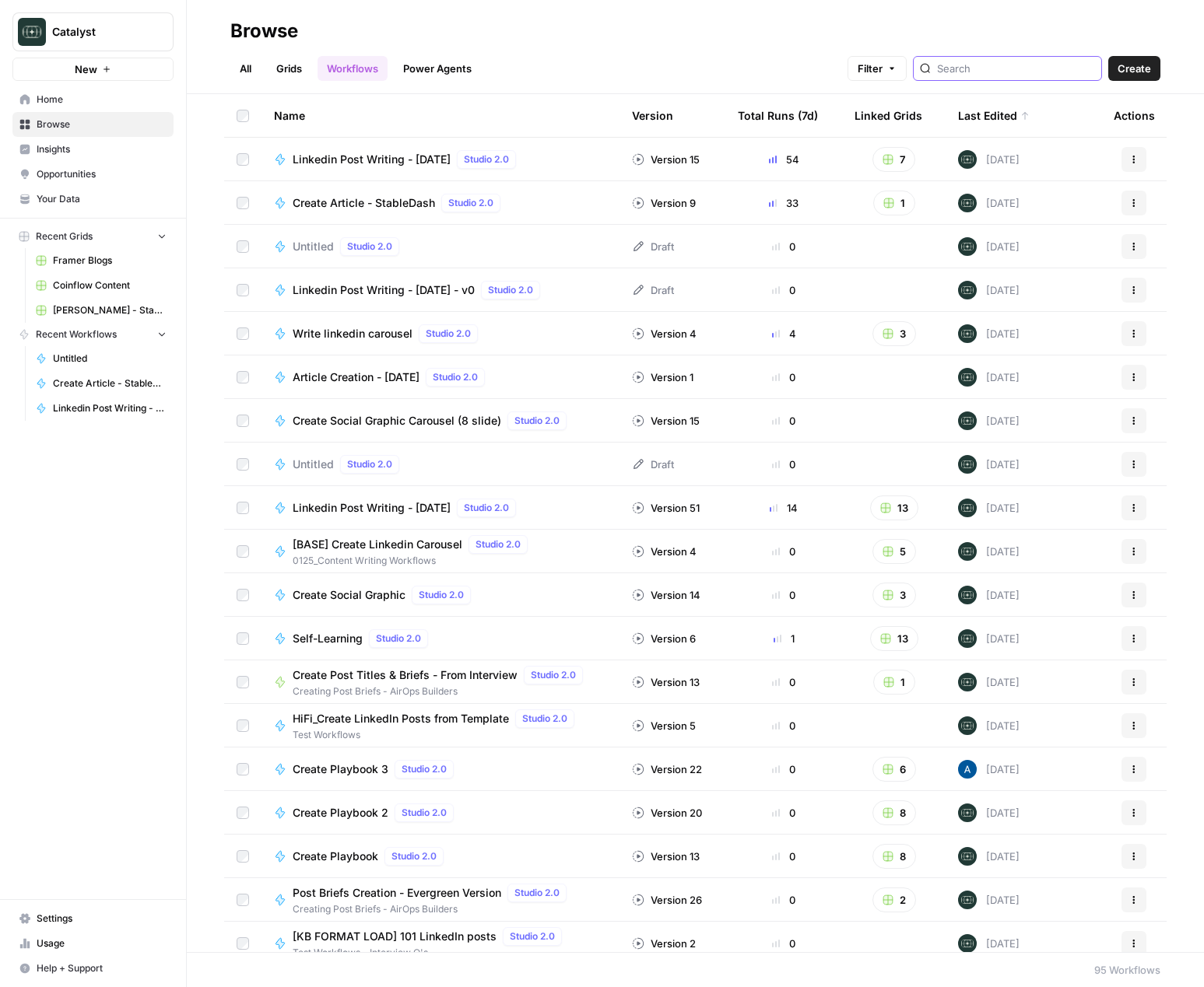
click at [1043, 64] on input "search" at bounding box center [1015, 68] width 158 height 16
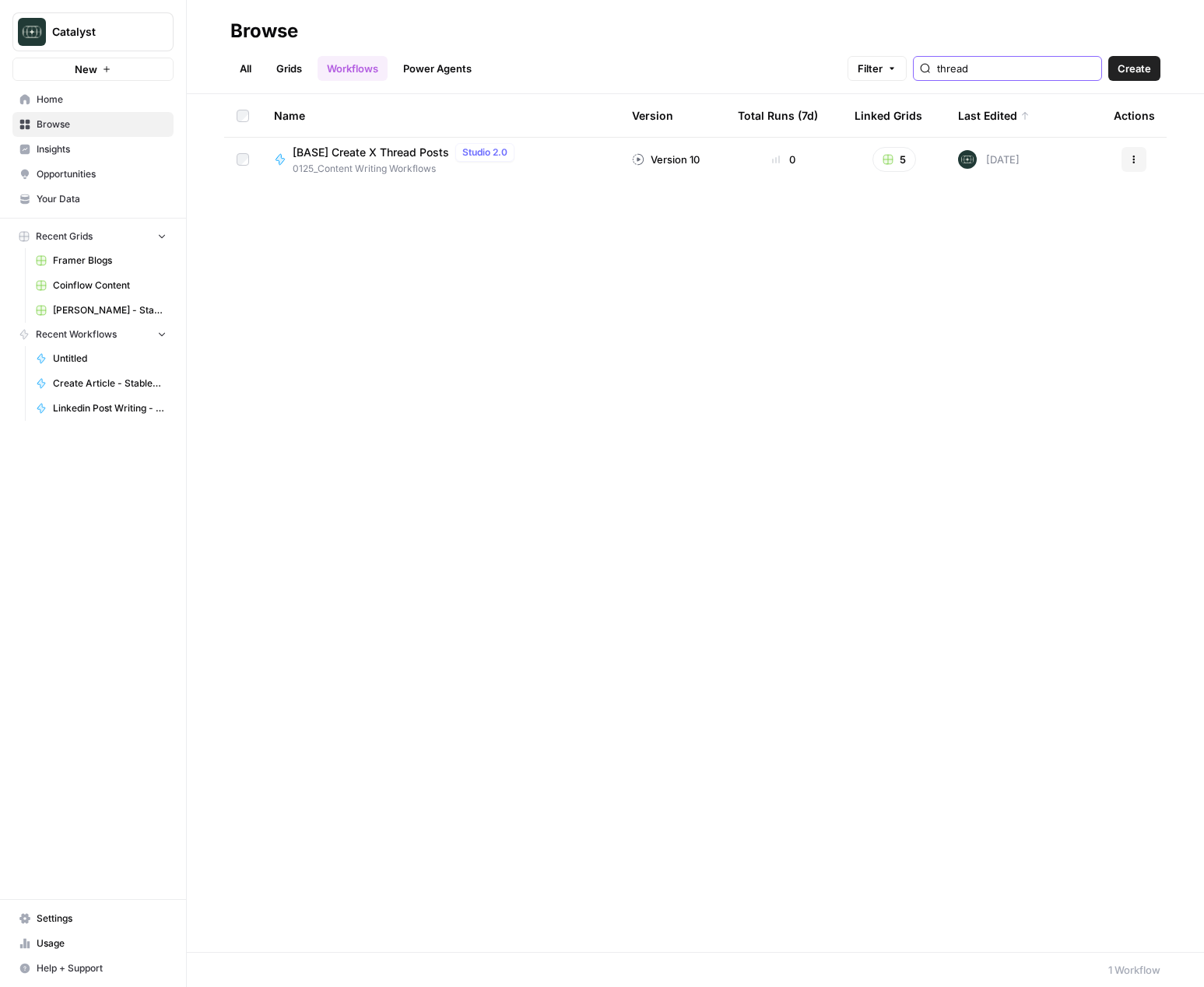
type input "thread"
click at [1140, 161] on button "Actions" at bounding box center [1133, 159] width 25 height 25
click at [1031, 319] on span "Duplicate" at bounding box center [1064, 317] width 125 height 16
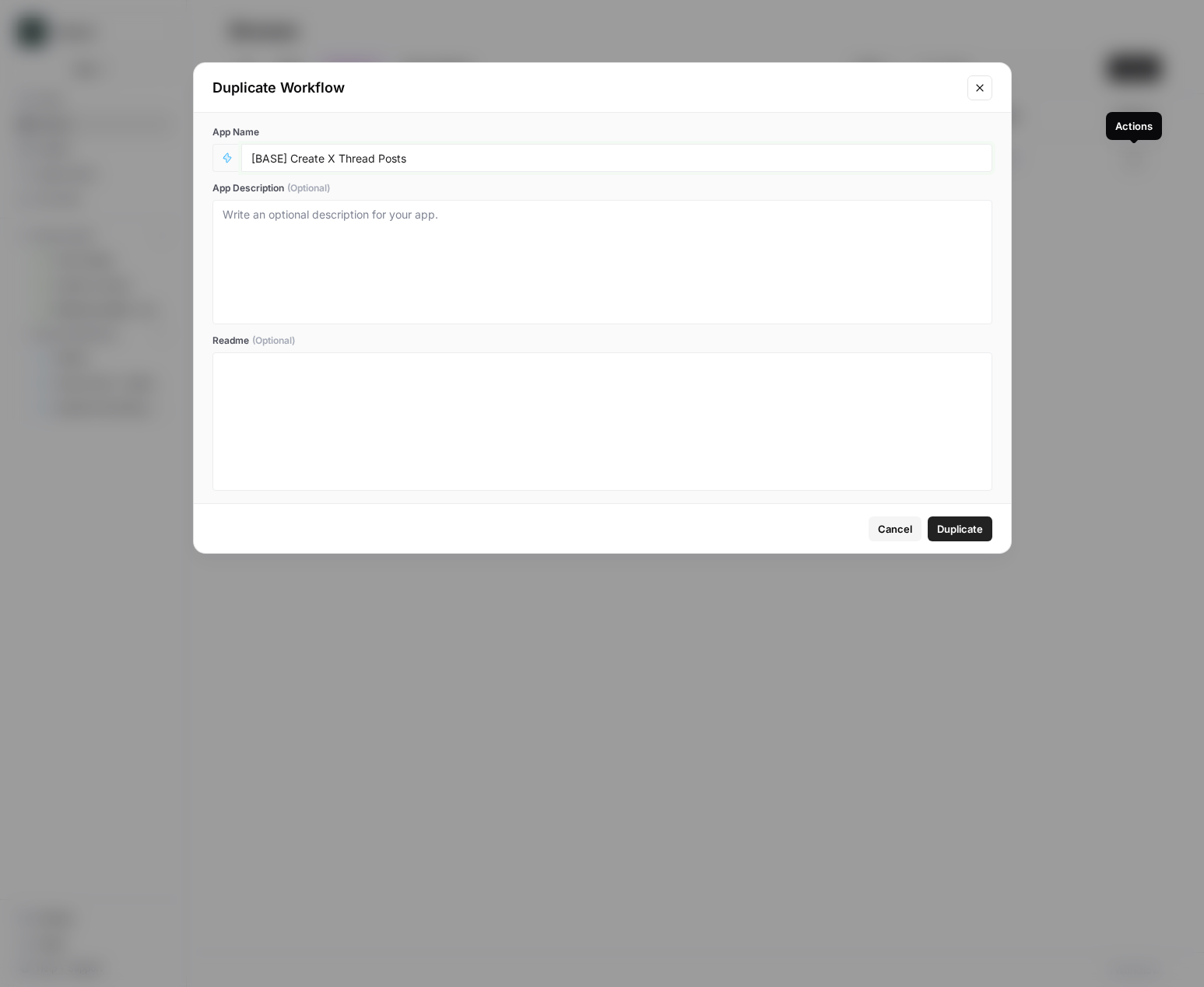
click at [456, 161] on input "[BASE] Create X Thread Posts" at bounding box center [616, 158] width 731 height 14
drag, startPoint x: 291, startPoint y: 158, endPoint x: 216, endPoint y: 159, distance: 75.0
click at [216, 159] on div "[BASE] Create X Thread Posts from Linkedin" at bounding box center [602, 158] width 780 height 28
type input "Create X Thread Posts from Linkedin"
click at [959, 529] on span "Duplicate" at bounding box center [960, 529] width 46 height 16
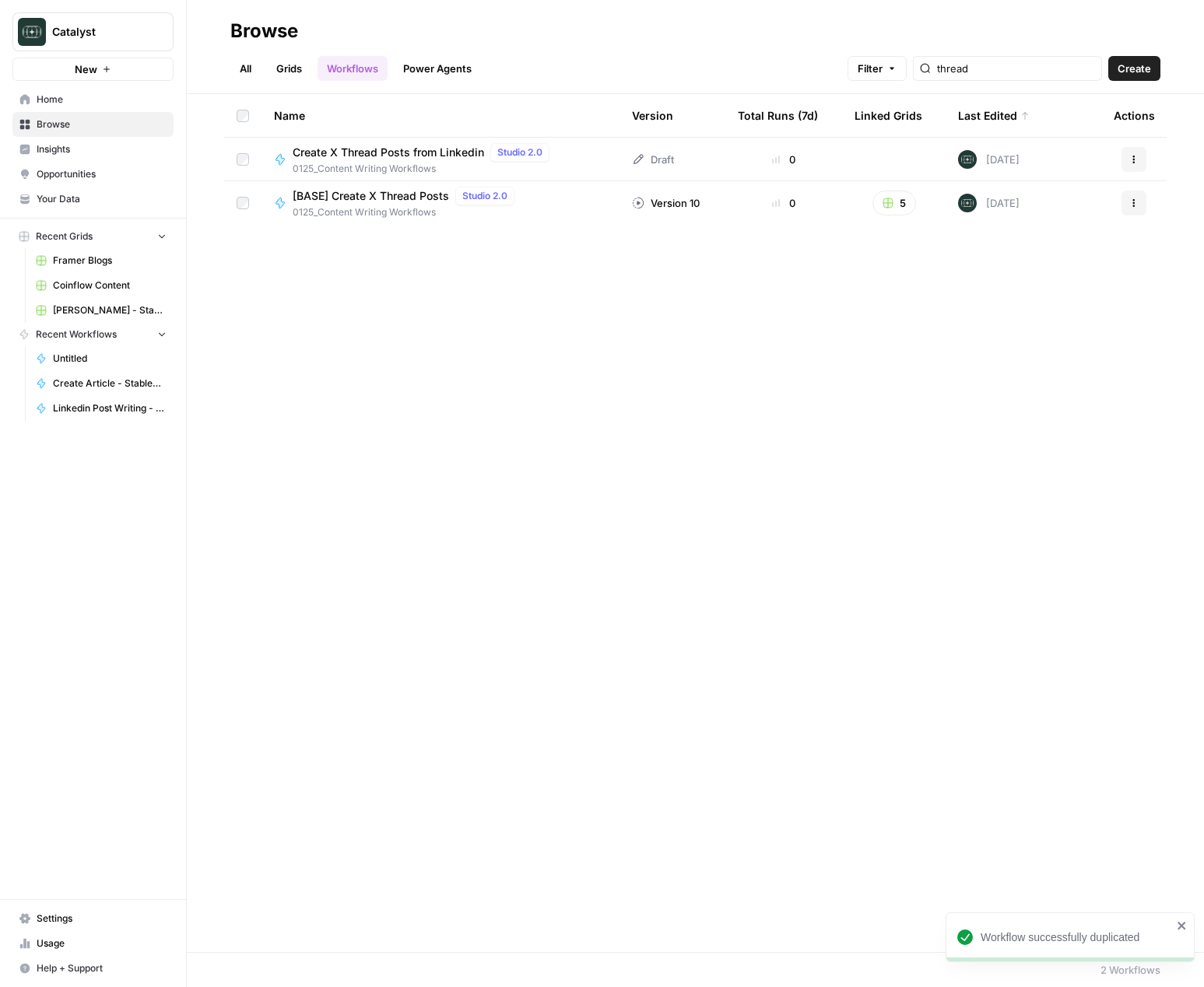
click at [406, 152] on span "Create X Thread Posts from Linkedin" at bounding box center [387, 152] width 191 height 16
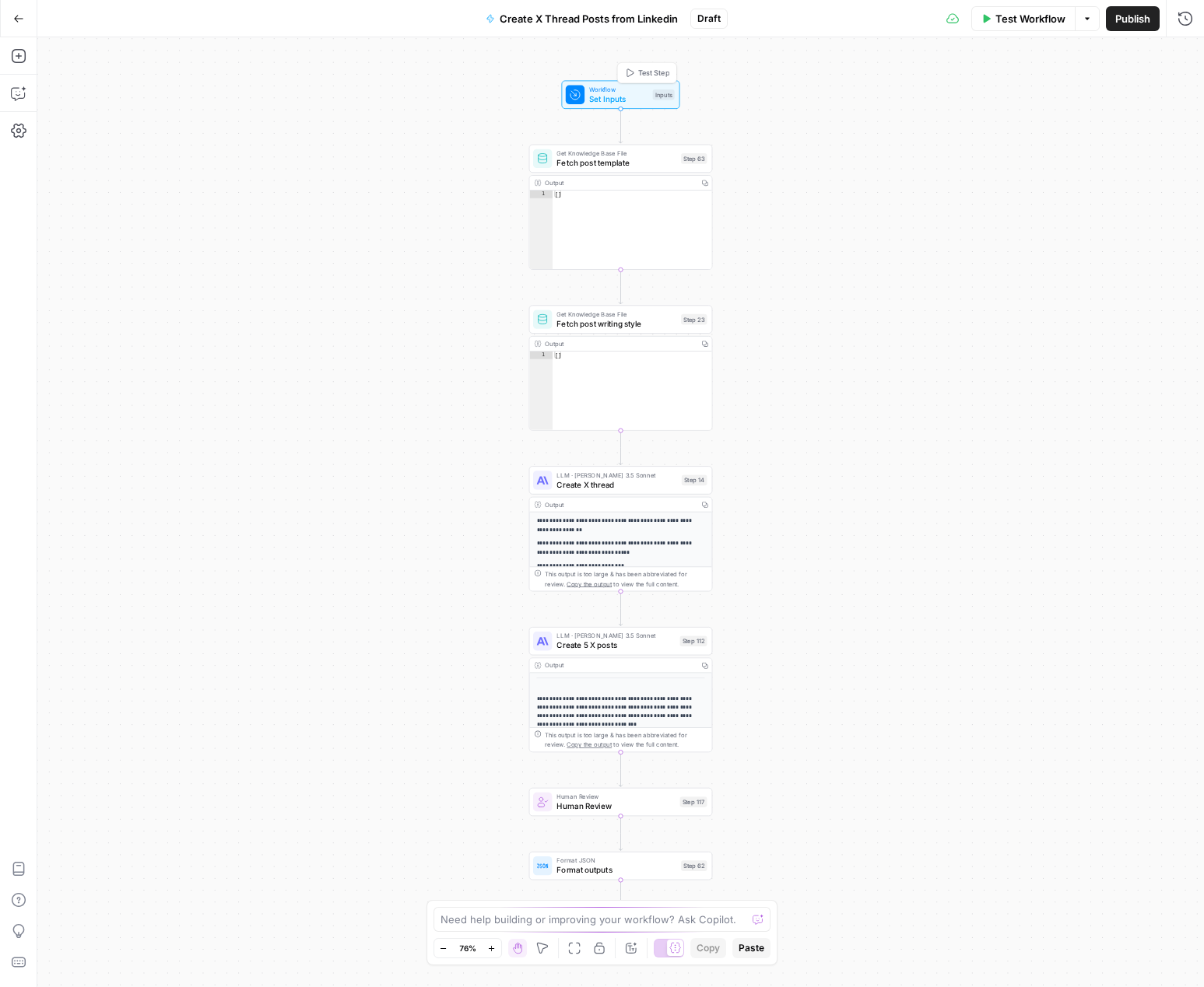
click at [608, 90] on span "Workflow" at bounding box center [617, 89] width 58 height 9
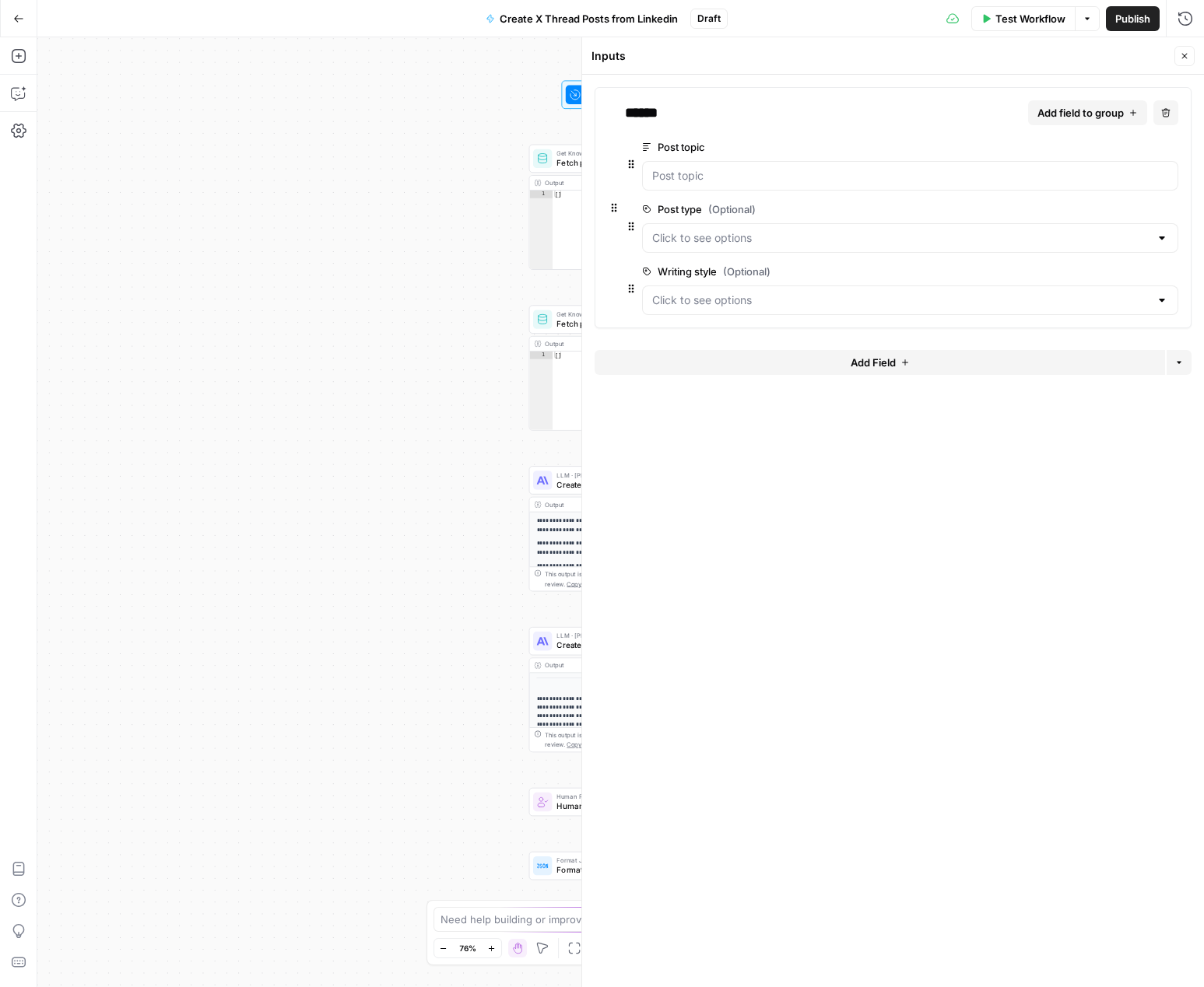
click at [737, 184] on div at bounding box center [910, 176] width 536 height 30
click at [1113, 153] on button "edit field" at bounding box center [1126, 147] width 60 height 18
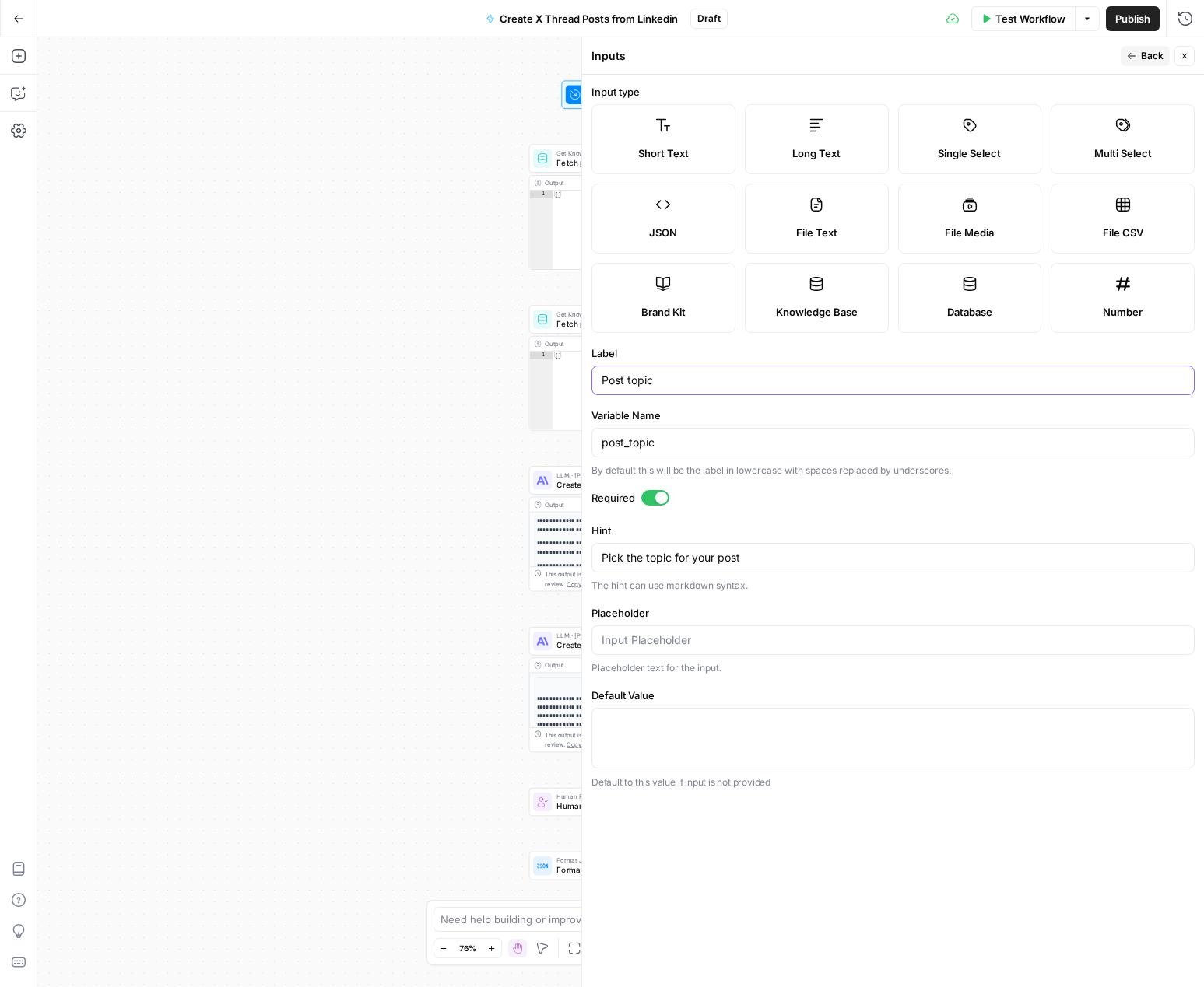
click at [715, 386] on input "Post topic" at bounding box center [893, 380] width 583 height 16
type input "linkedin post"
click at [1136, 50] on button "Back" at bounding box center [1144, 56] width 49 height 20
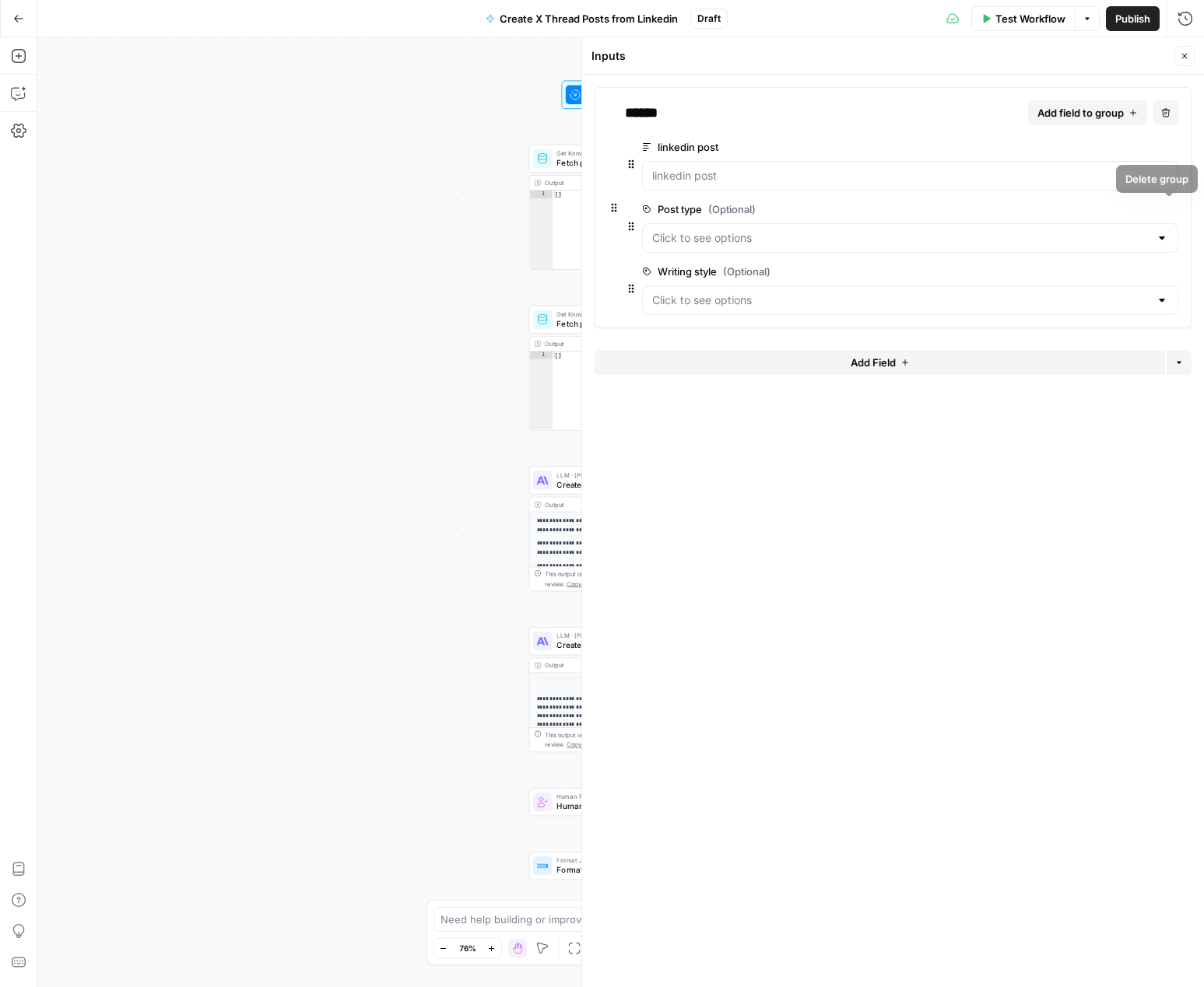
click at [1164, 213] on icon "button" at bounding box center [1168, 209] width 8 height 8
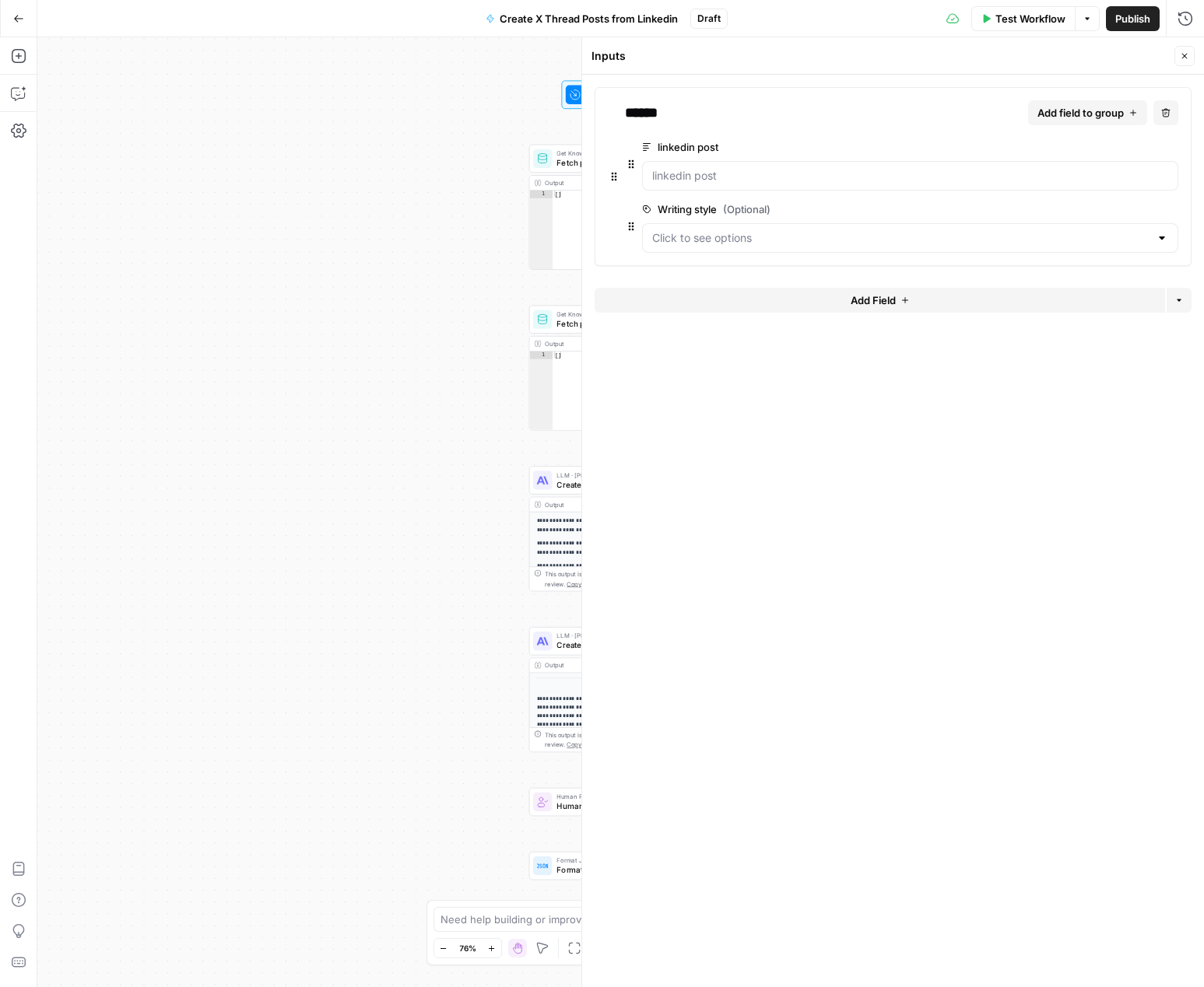
click at [1169, 213] on button "Delete group" at bounding box center [1169, 209] width 18 height 18
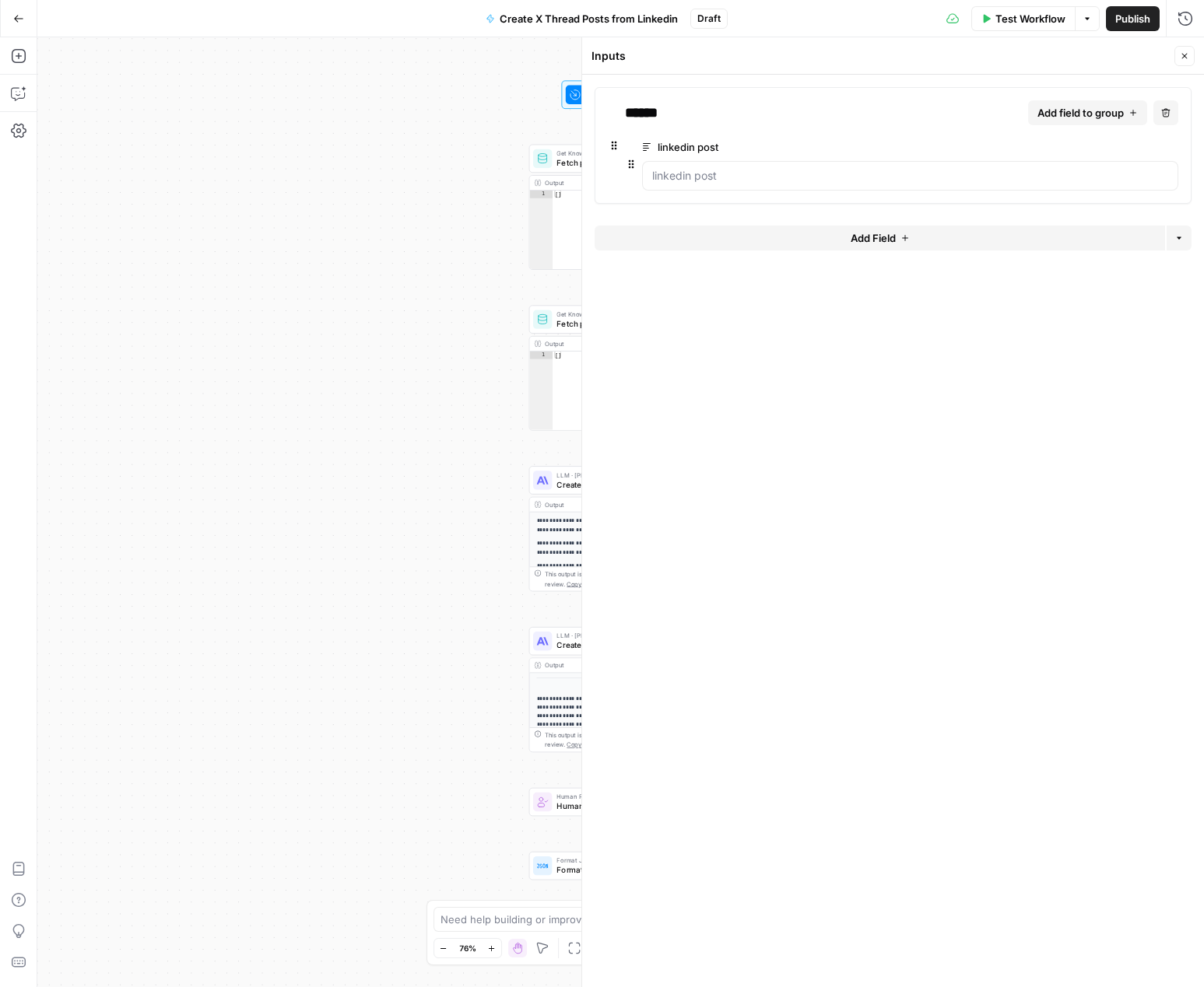
click at [1074, 108] on span "Add field to group" at bounding box center [1080, 113] width 87 height 16
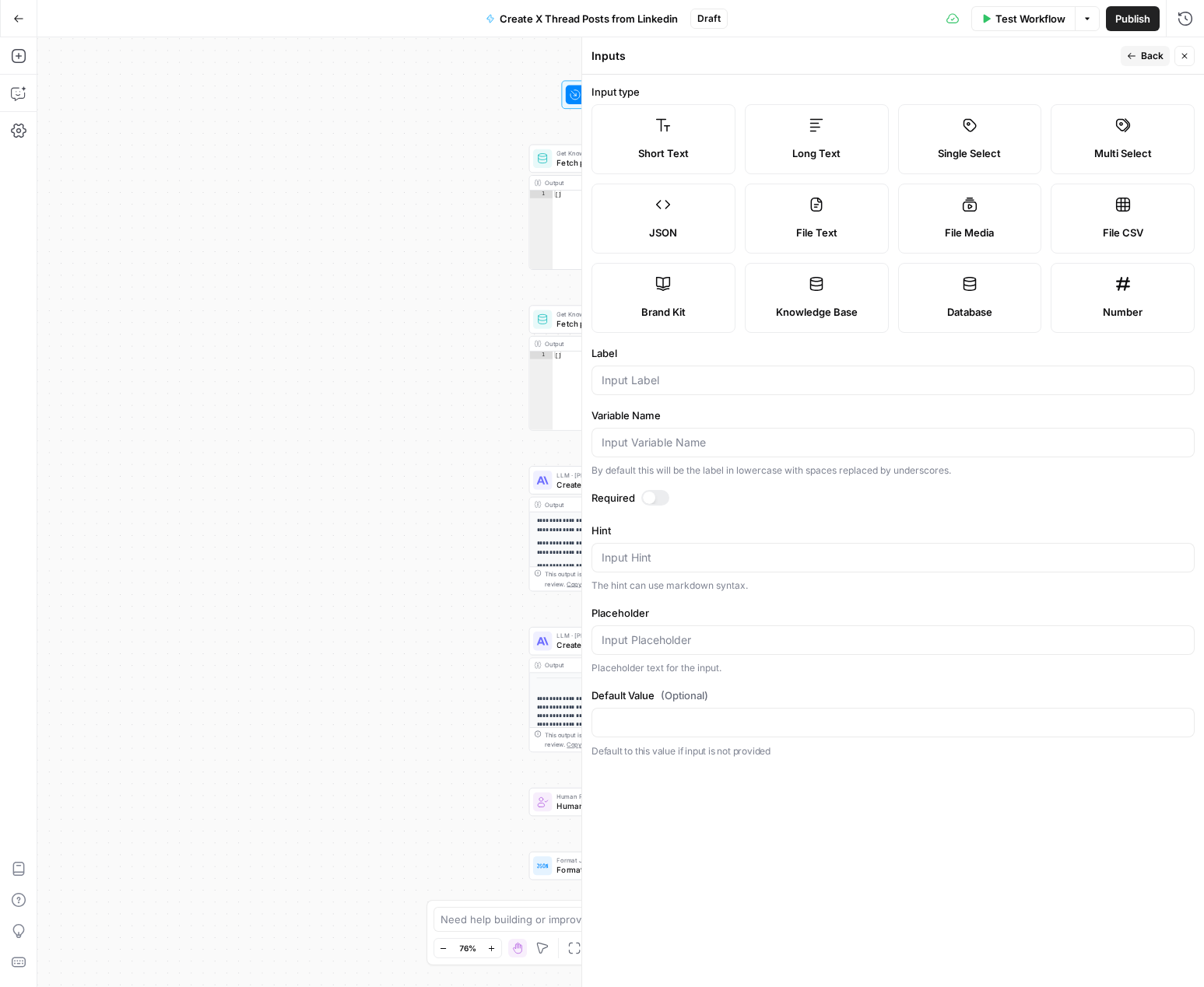
click at [700, 306] on div "Brand Kit" at bounding box center [662, 312] width 117 height 16
click at [765, 383] on input "Label" at bounding box center [893, 380] width 583 height 16
type input "brandkit"
click at [1134, 47] on button "Back" at bounding box center [1144, 56] width 49 height 20
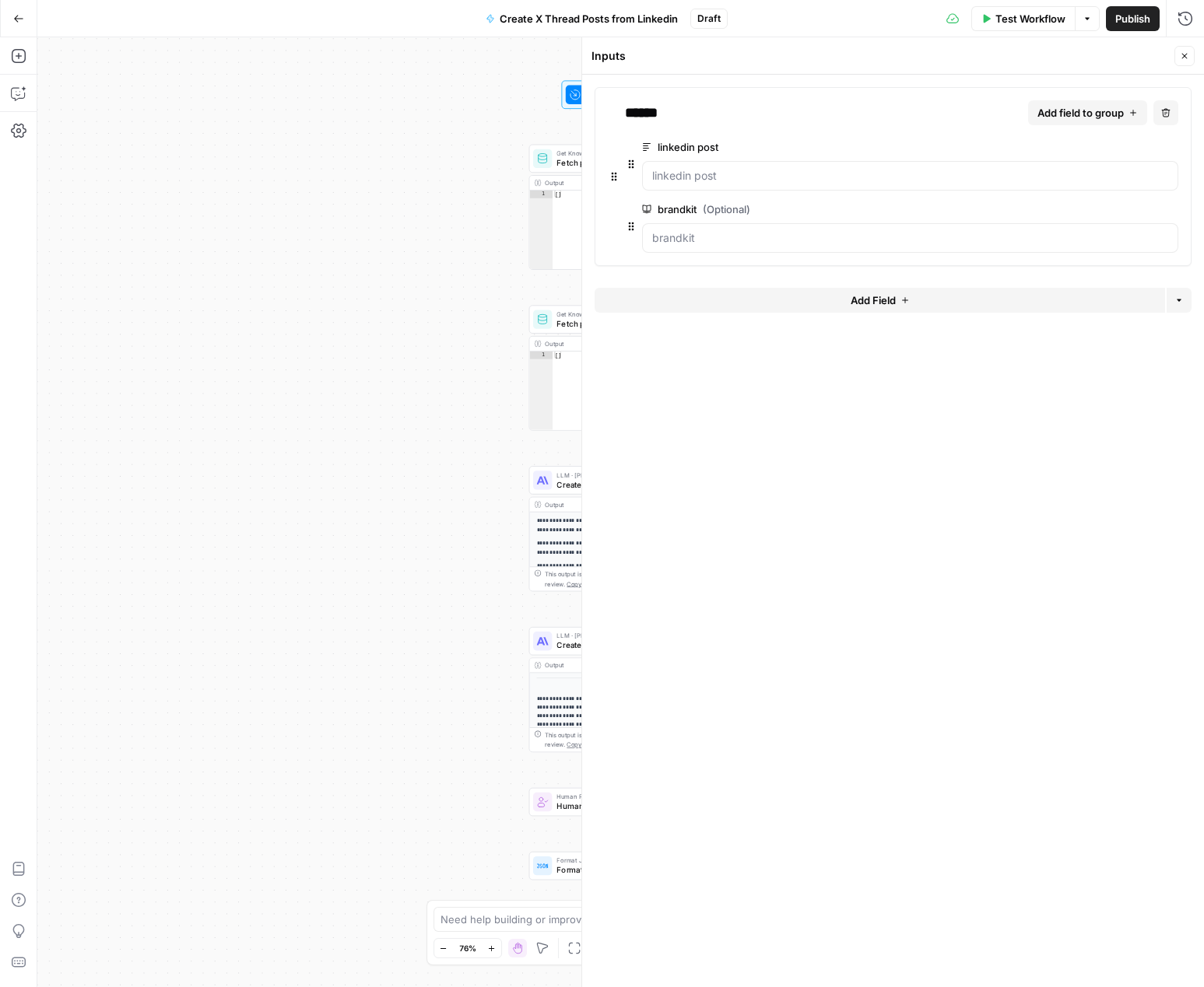
click at [1186, 54] on icon "button" at bounding box center [1184, 56] width 9 height 9
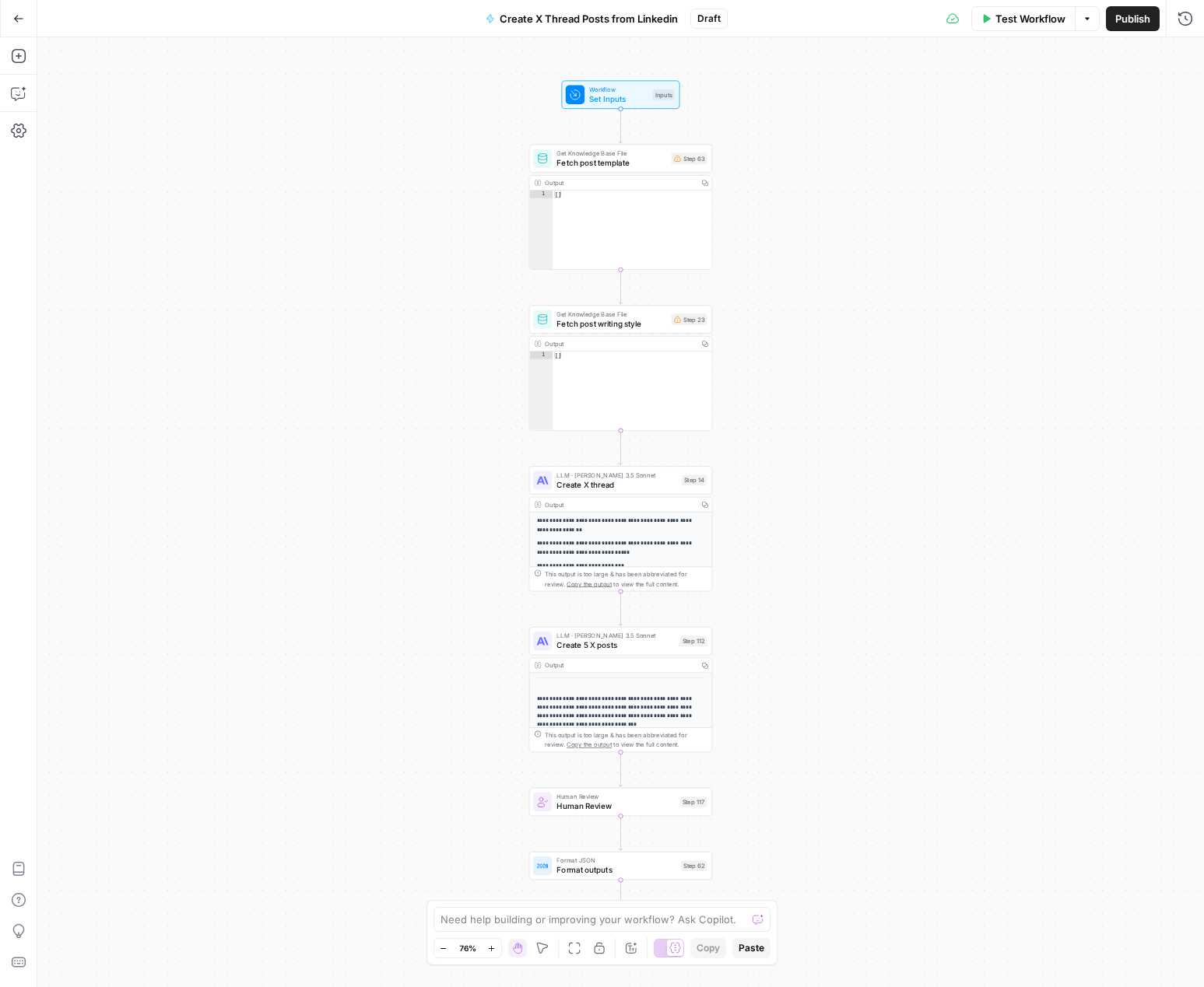
click at [1135, 16] on span "Publish" at bounding box center [1132, 18] width 35 height 16
